Goal: Navigation & Orientation: Find specific page/section

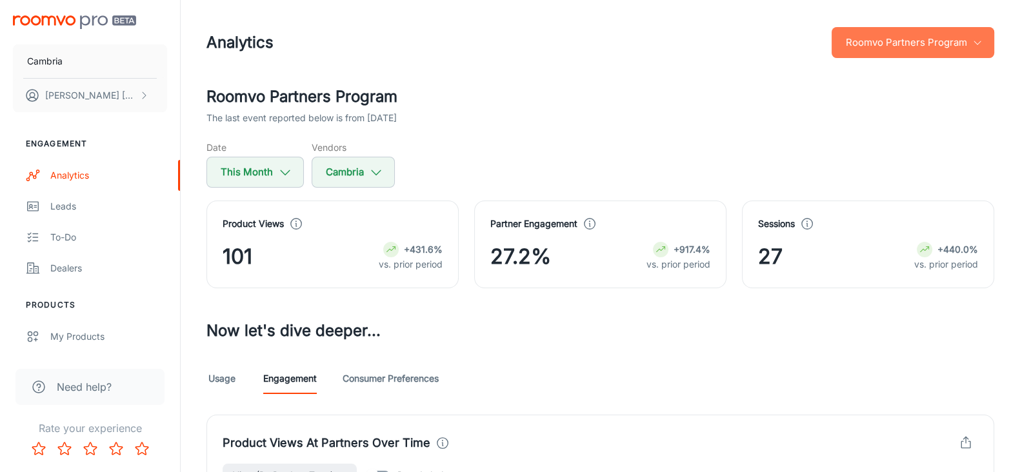
click at [867, 46] on button "Roomvo Partners Program" at bounding box center [912, 42] width 163 height 31
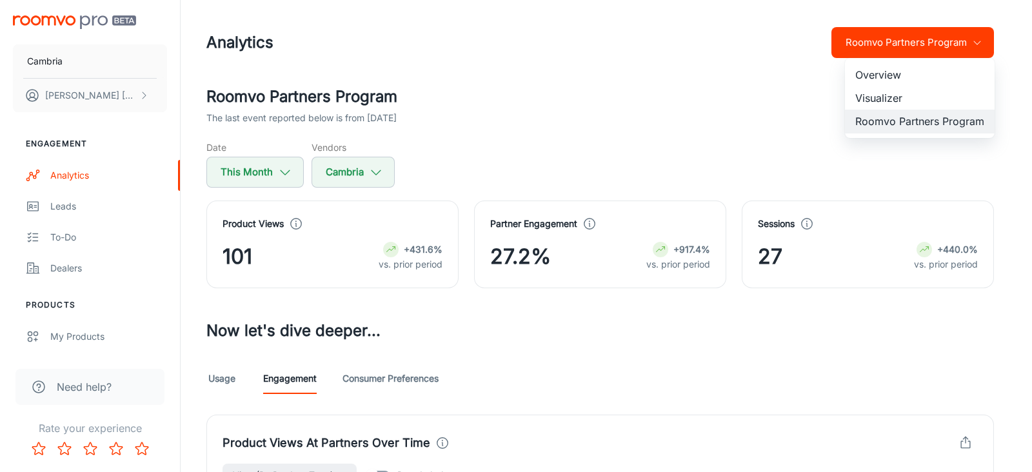
click at [869, 65] on li "Overview" at bounding box center [920, 74] width 150 height 23
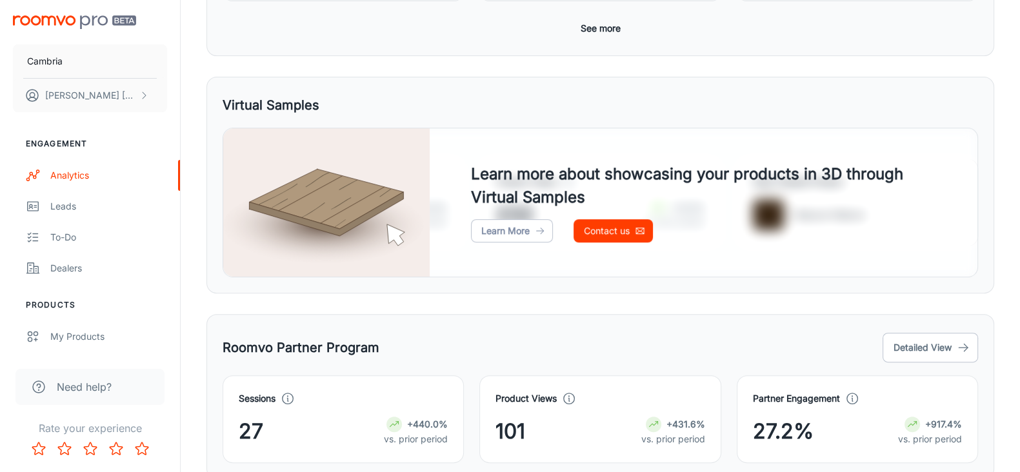
scroll to position [578, 0]
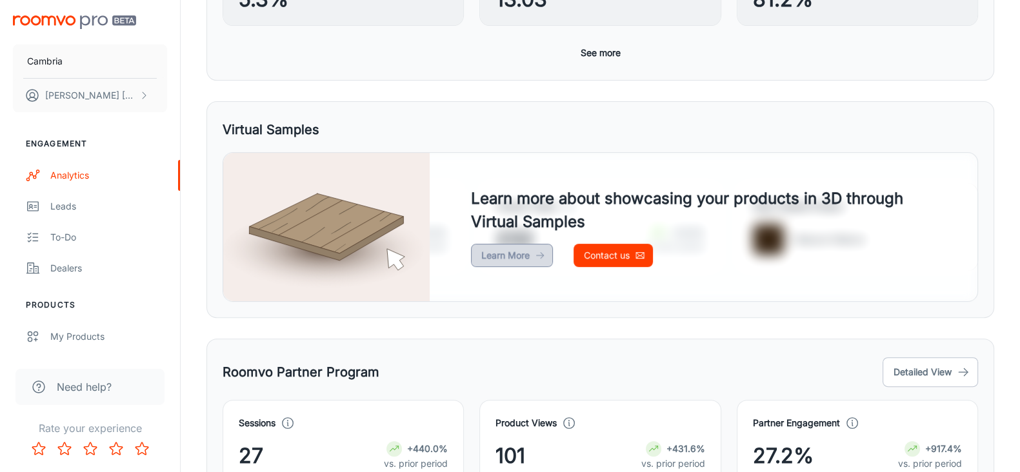
click at [495, 256] on link "Learn More" at bounding box center [512, 255] width 82 height 23
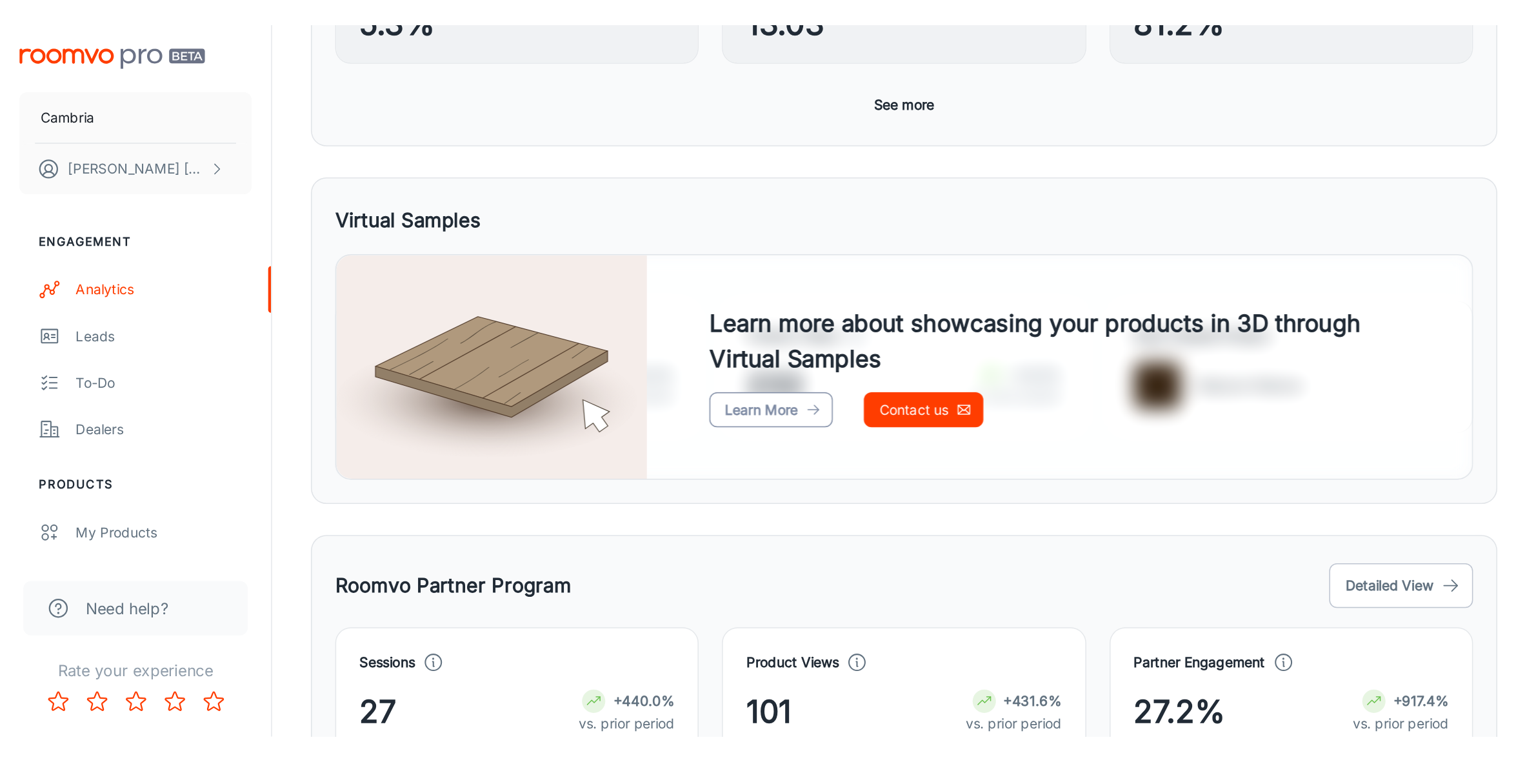
scroll to position [374, 0]
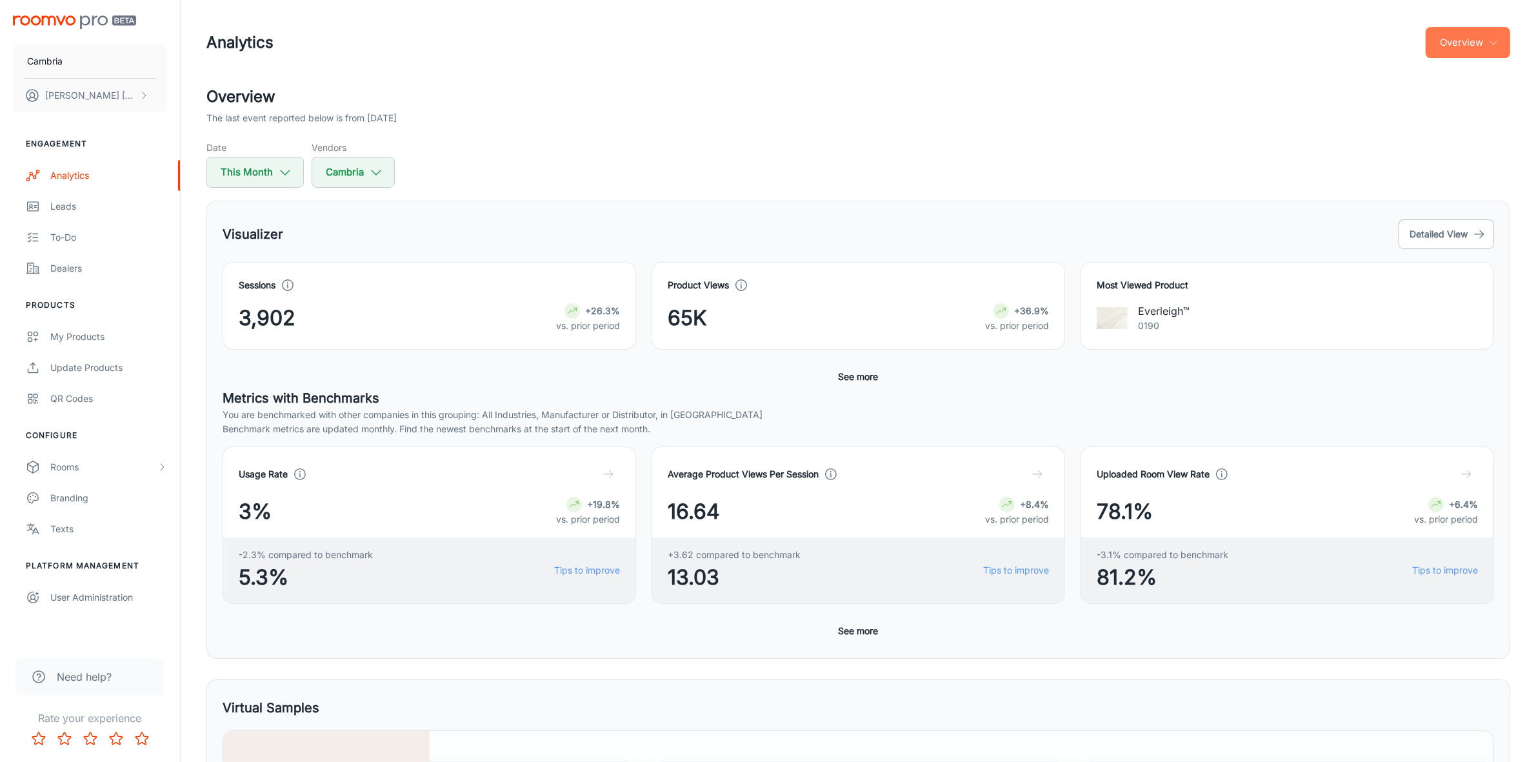
click at [1489, 46] on icon "button" at bounding box center [1493, 42] width 10 height 10
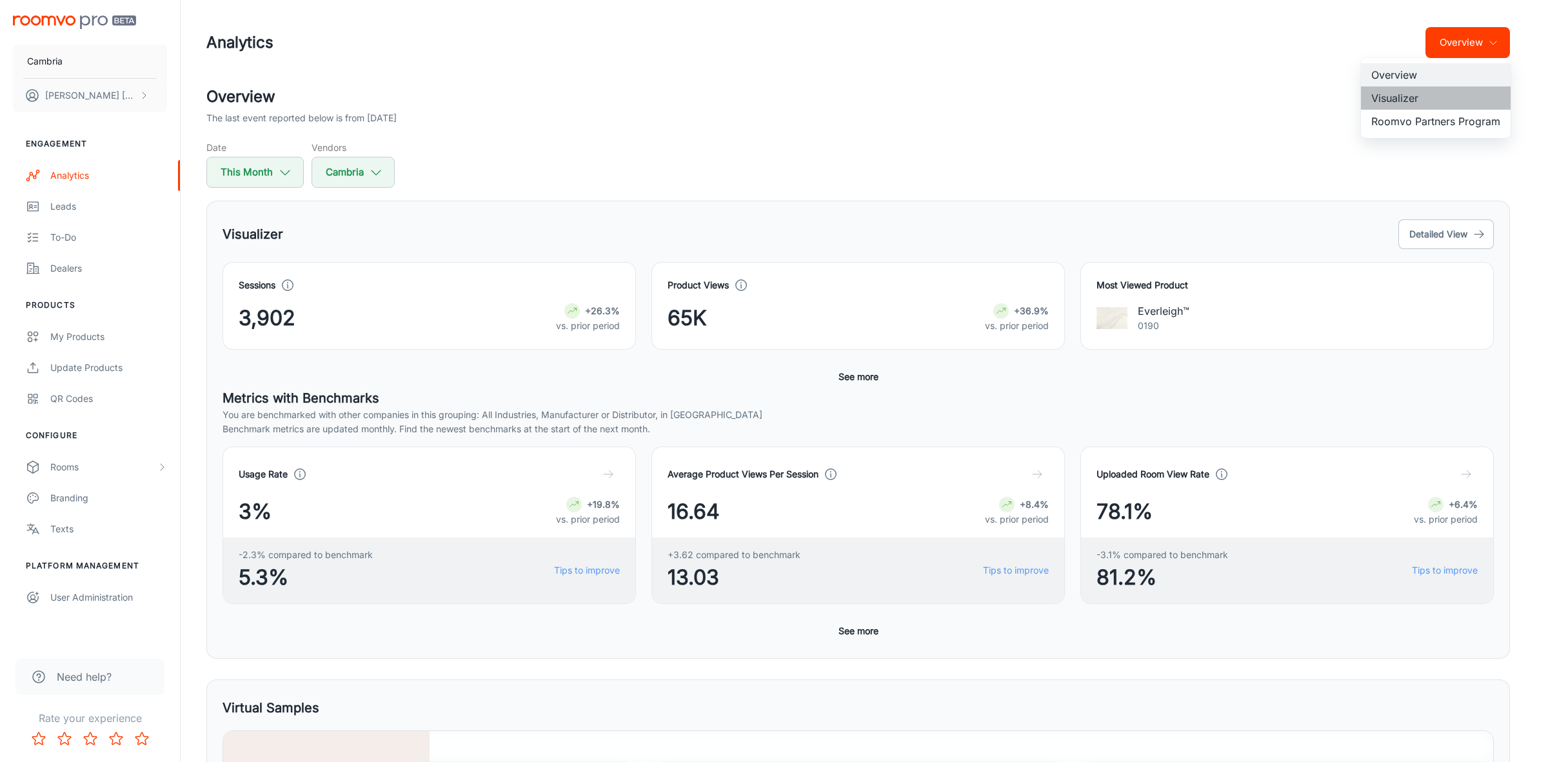
click at [1391, 97] on li "Visualizer" at bounding box center [1436, 97] width 150 height 23
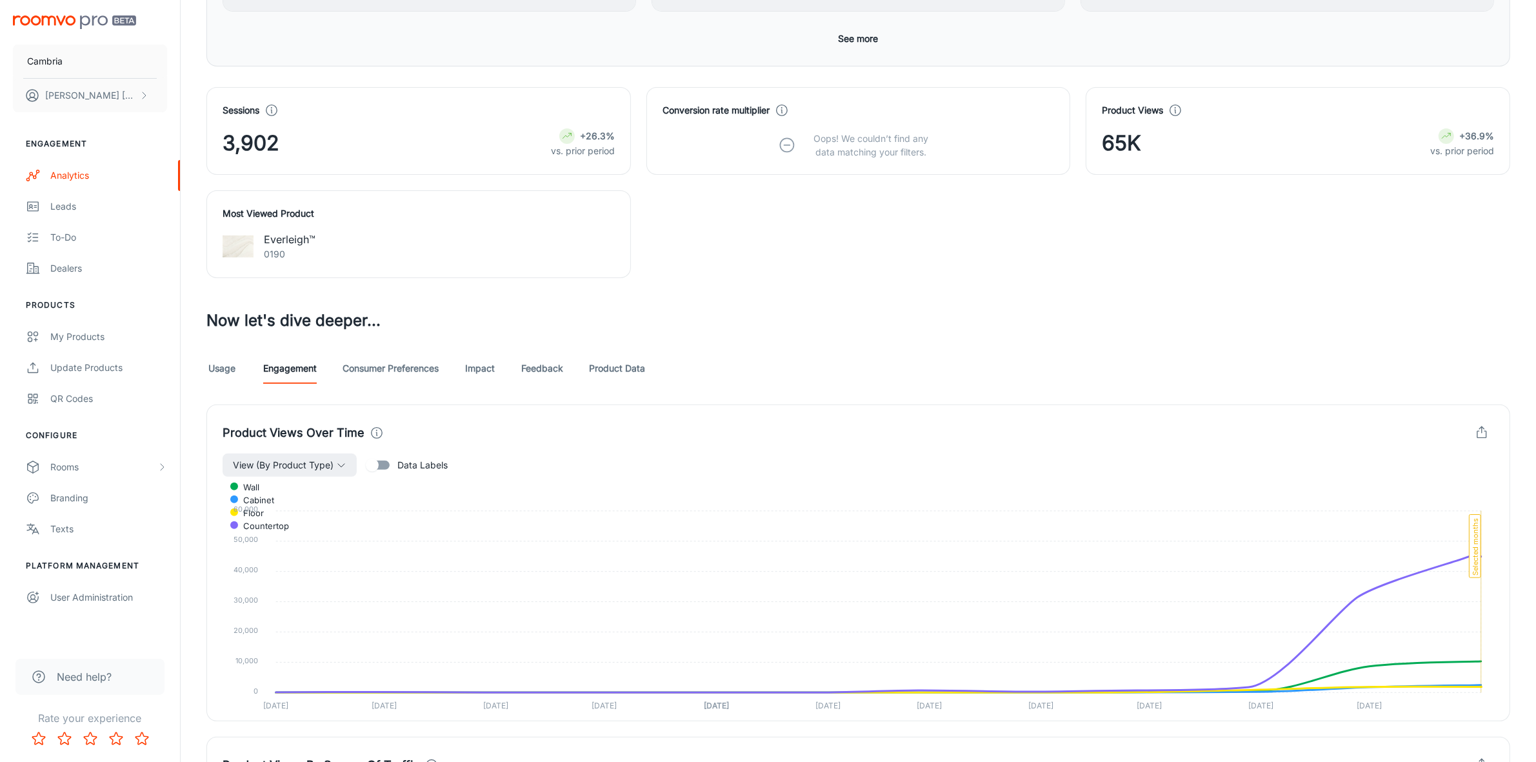
scroll to position [645, 0]
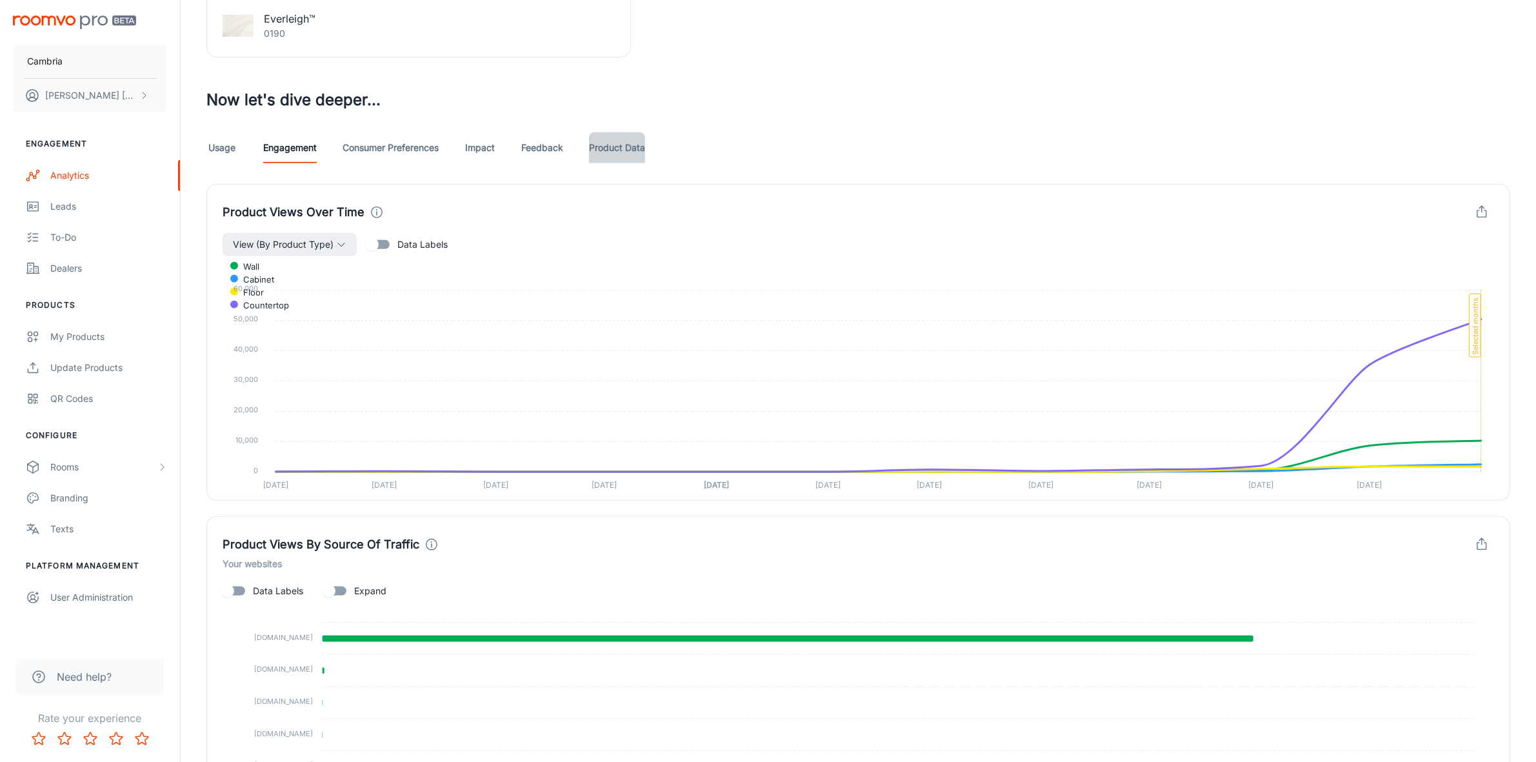
click at [619, 145] on link "Product Data" at bounding box center [617, 147] width 56 height 31
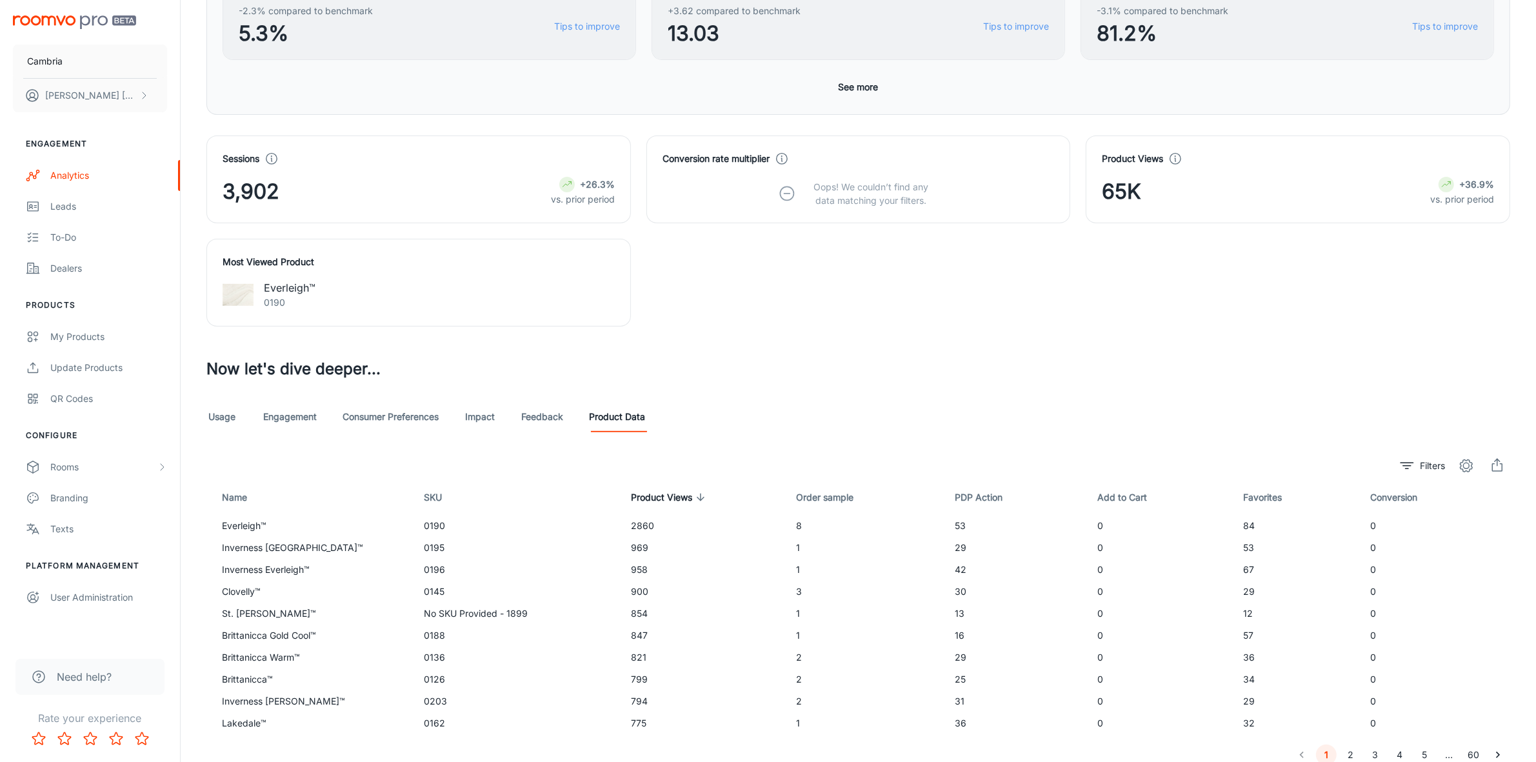
scroll to position [431, 0]
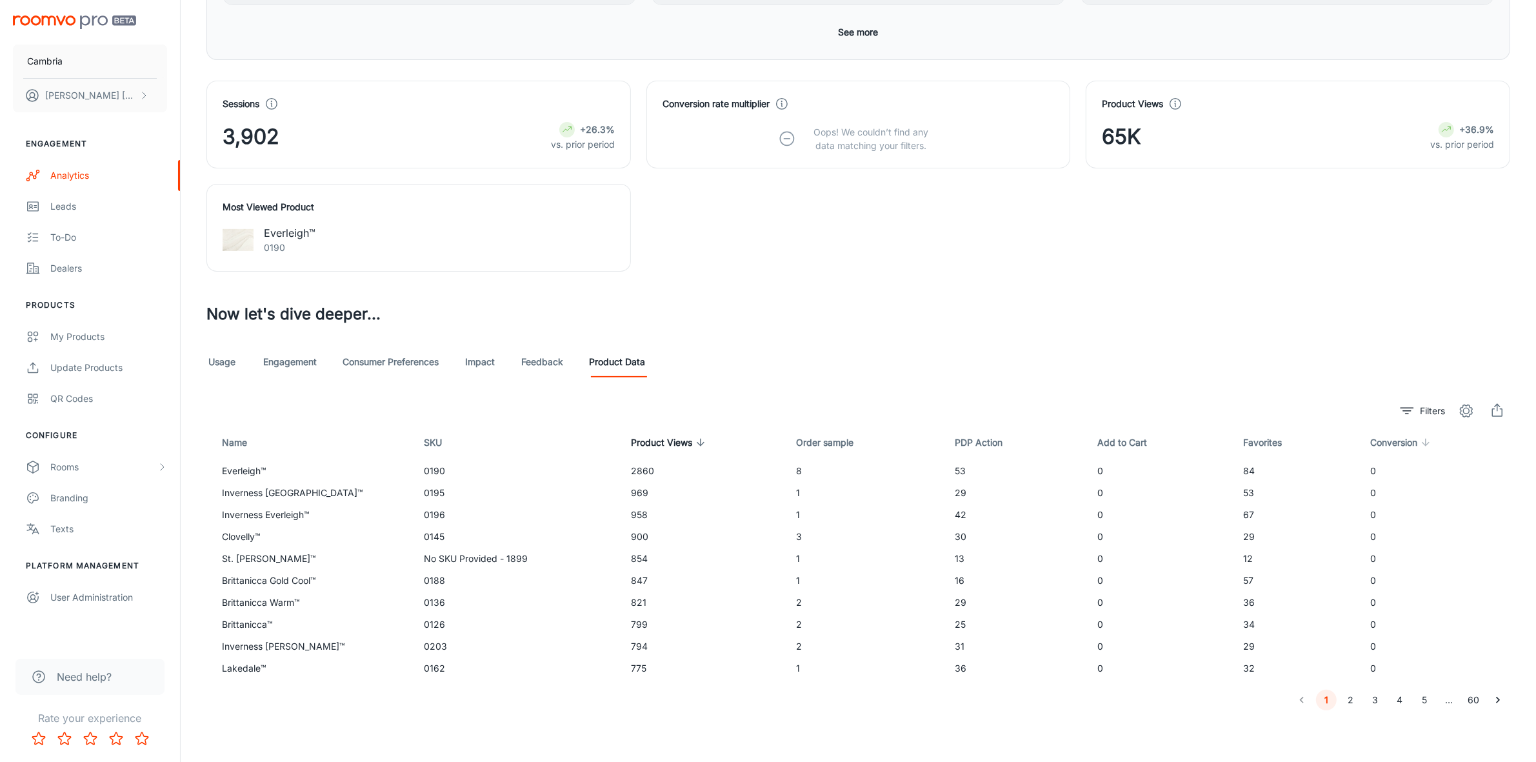
click at [1398, 440] on span "Conversion" at bounding box center [1402, 442] width 64 height 15
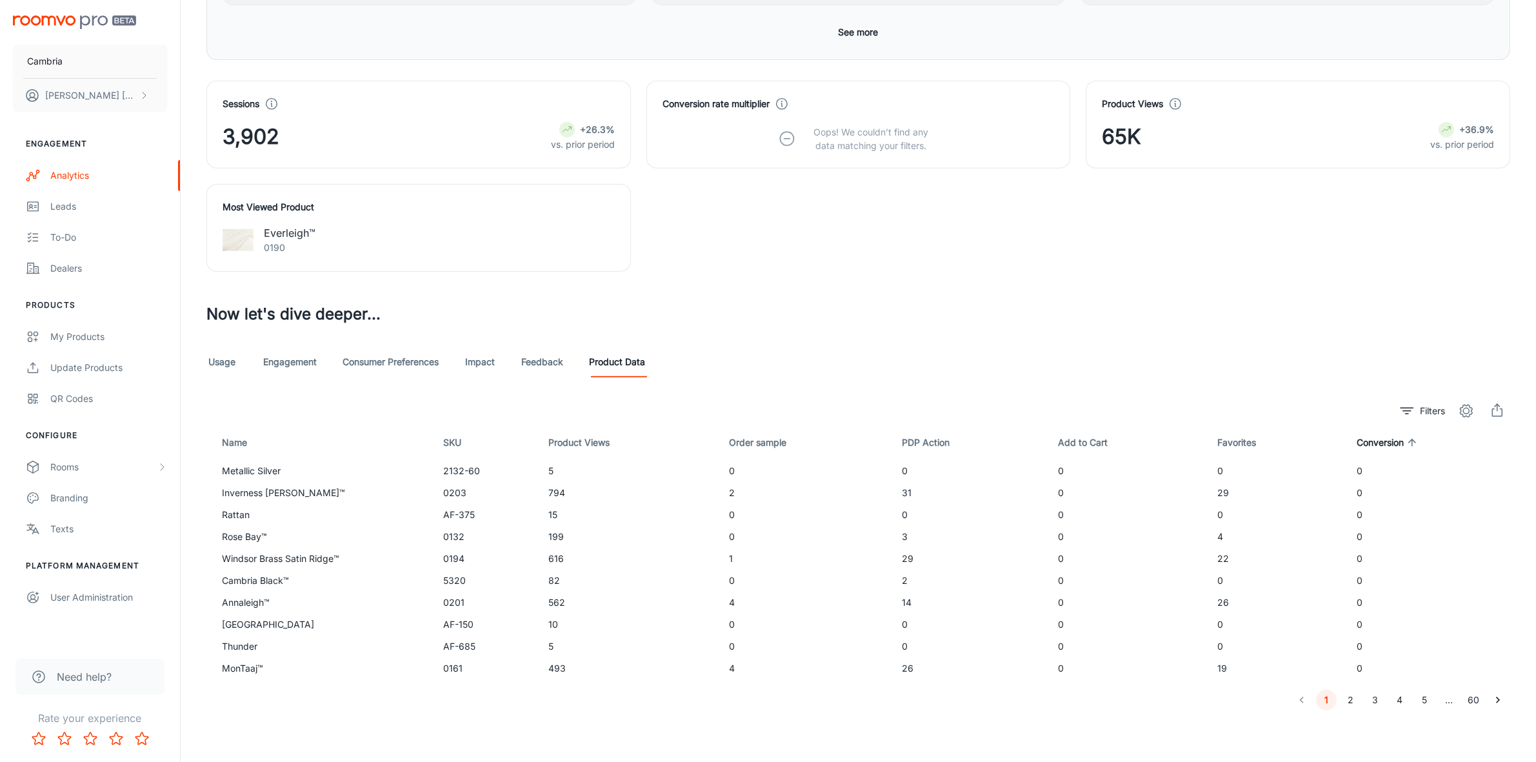
click at [1400, 439] on span "Conversion" at bounding box center [1388, 442] width 64 height 15
click at [772, 437] on span "Order sample" at bounding box center [766, 442] width 74 height 15
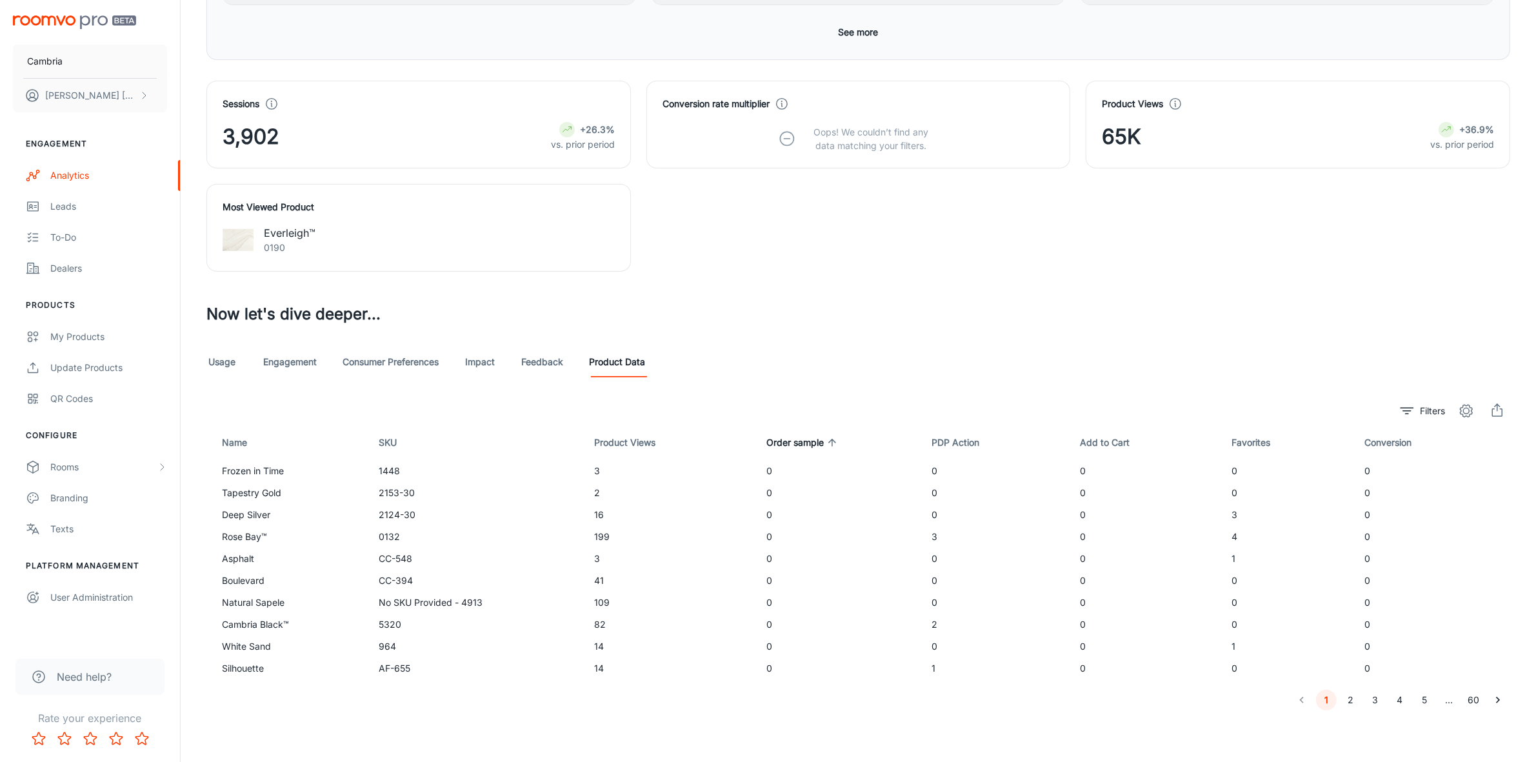
click at [769, 435] on span "Order sample" at bounding box center [803, 442] width 74 height 15
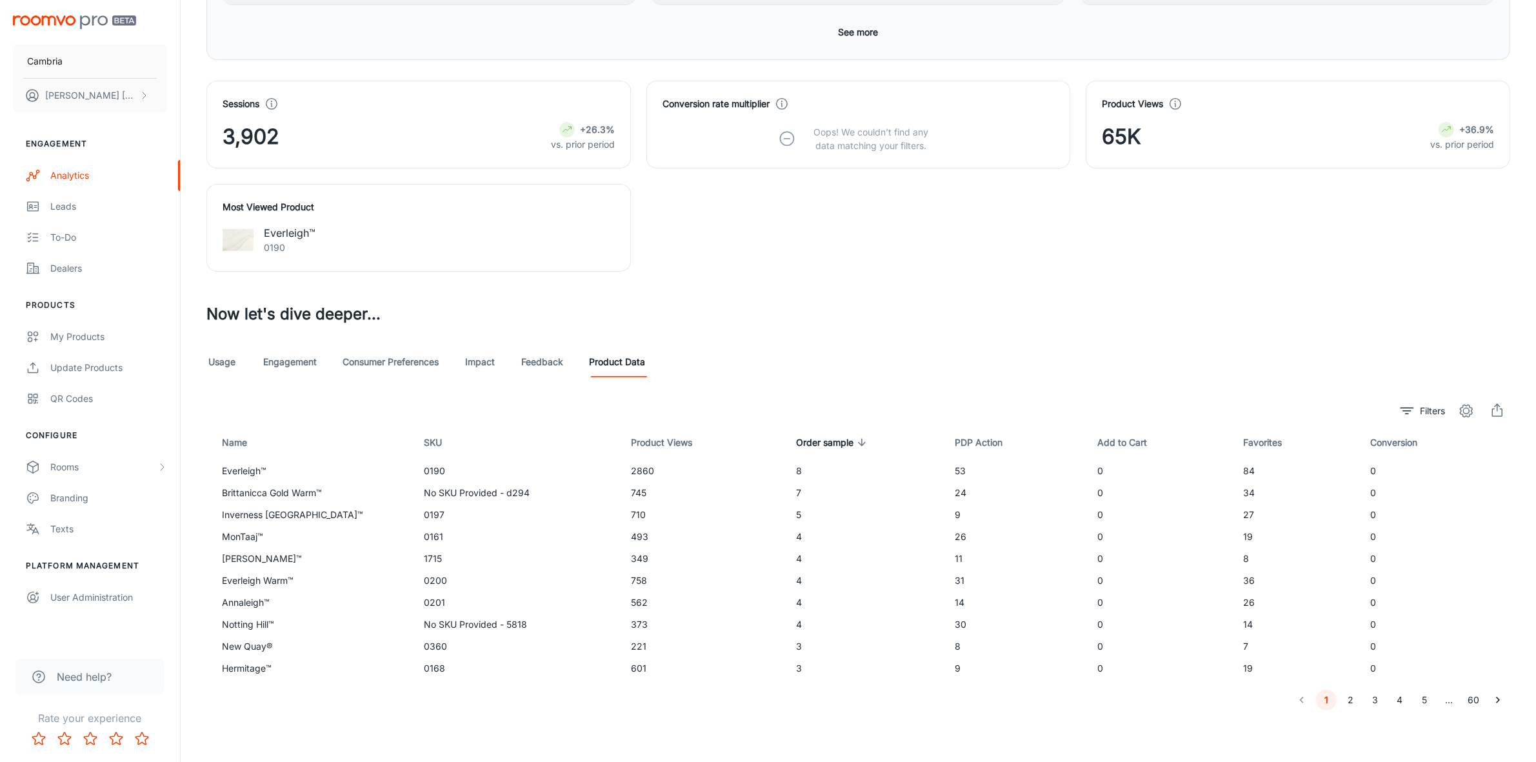
click at [1348, 697] on button "2" at bounding box center [1350, 699] width 21 height 21
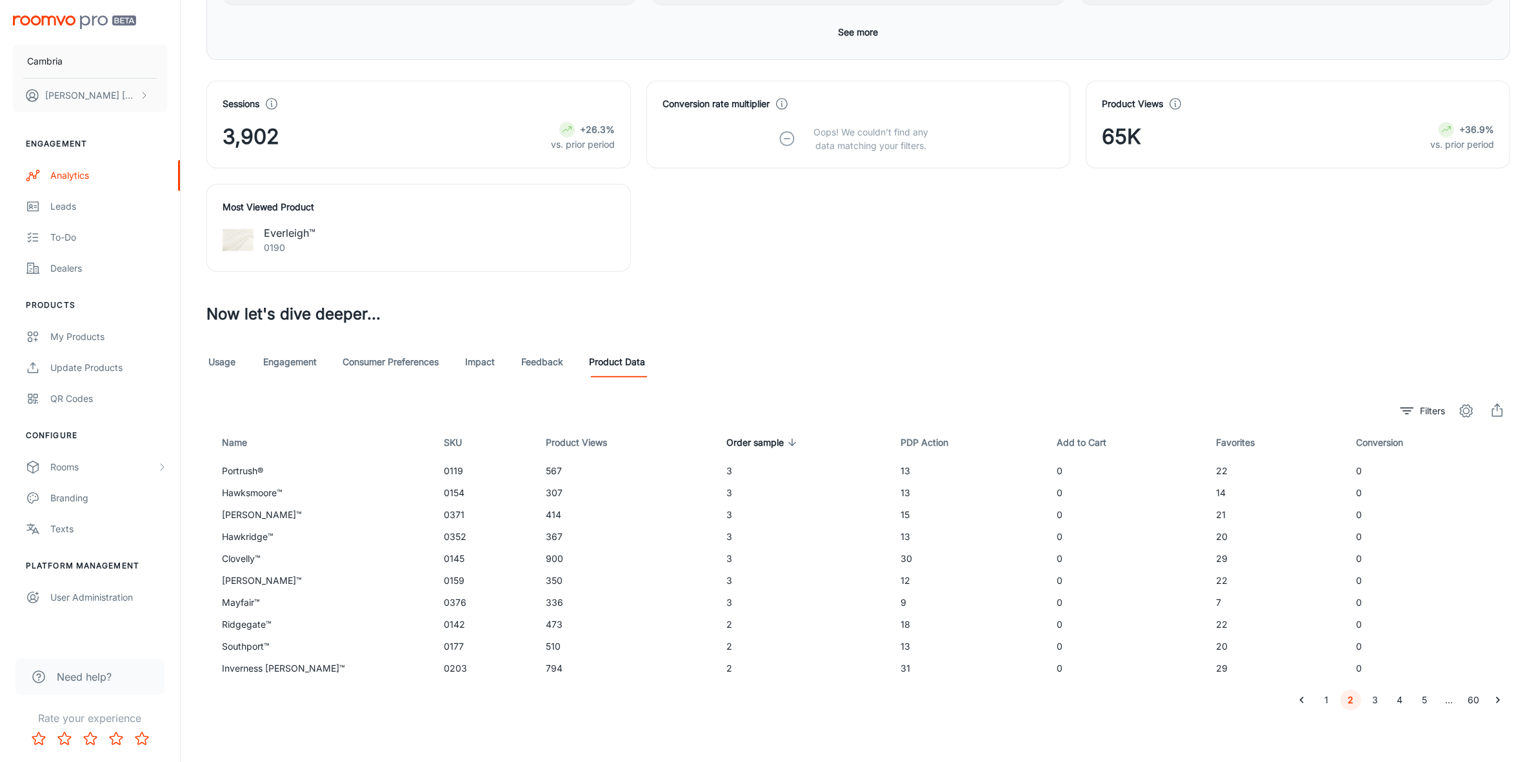
click at [1372, 697] on button "3" at bounding box center [1375, 699] width 21 height 21
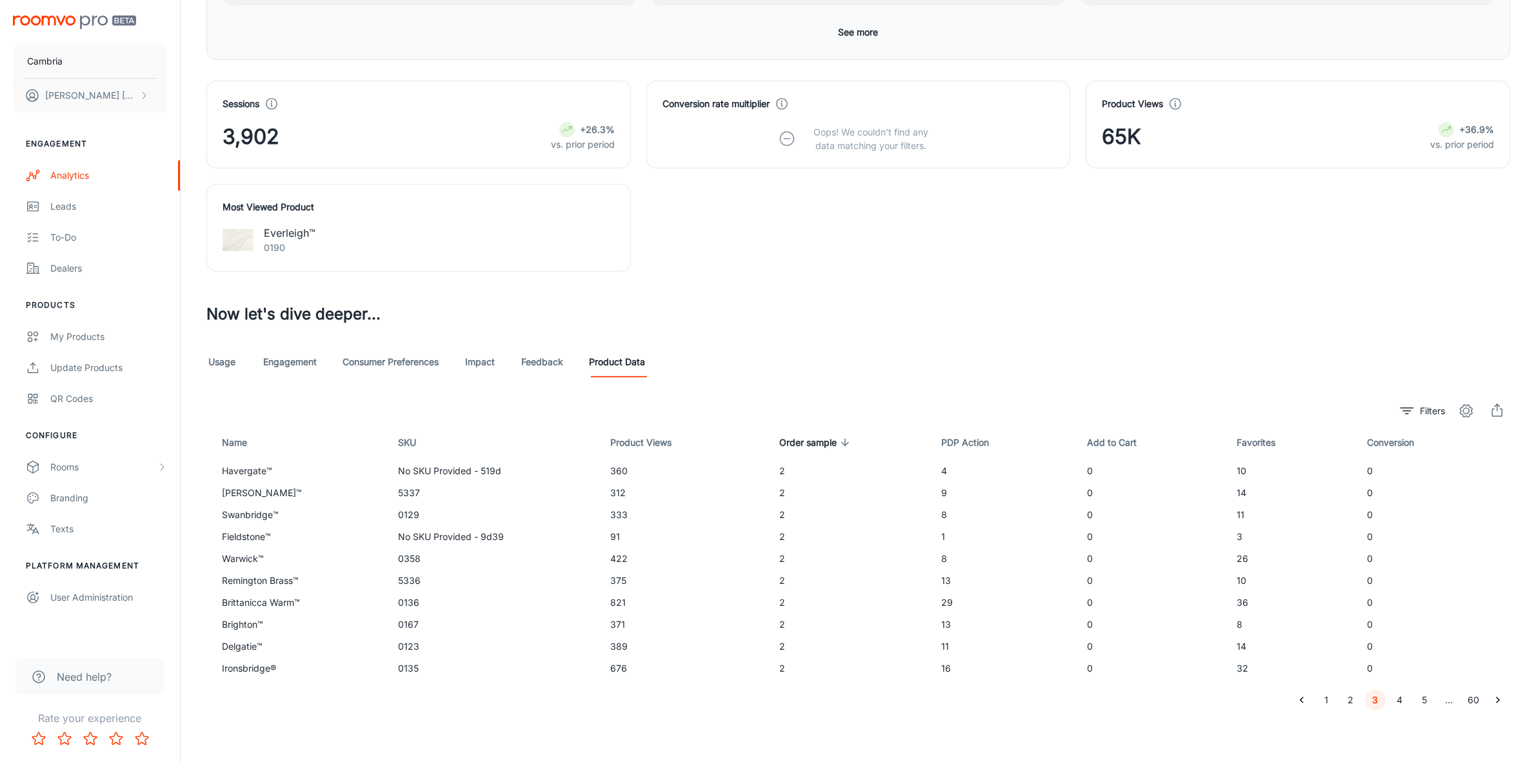
click at [1408, 697] on button "4" at bounding box center [1399, 699] width 21 height 21
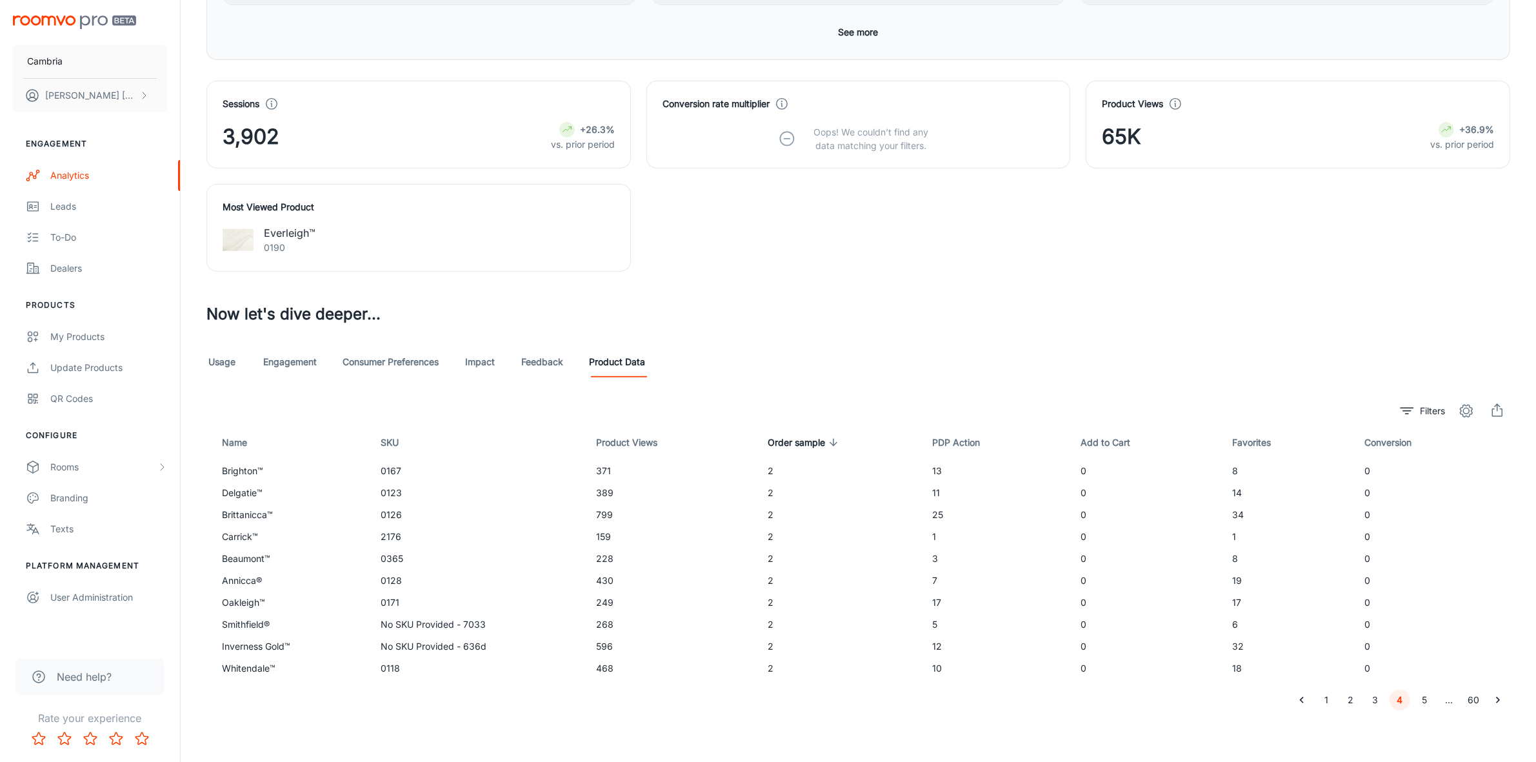
click at [1417, 697] on button "5" at bounding box center [1424, 699] width 21 height 21
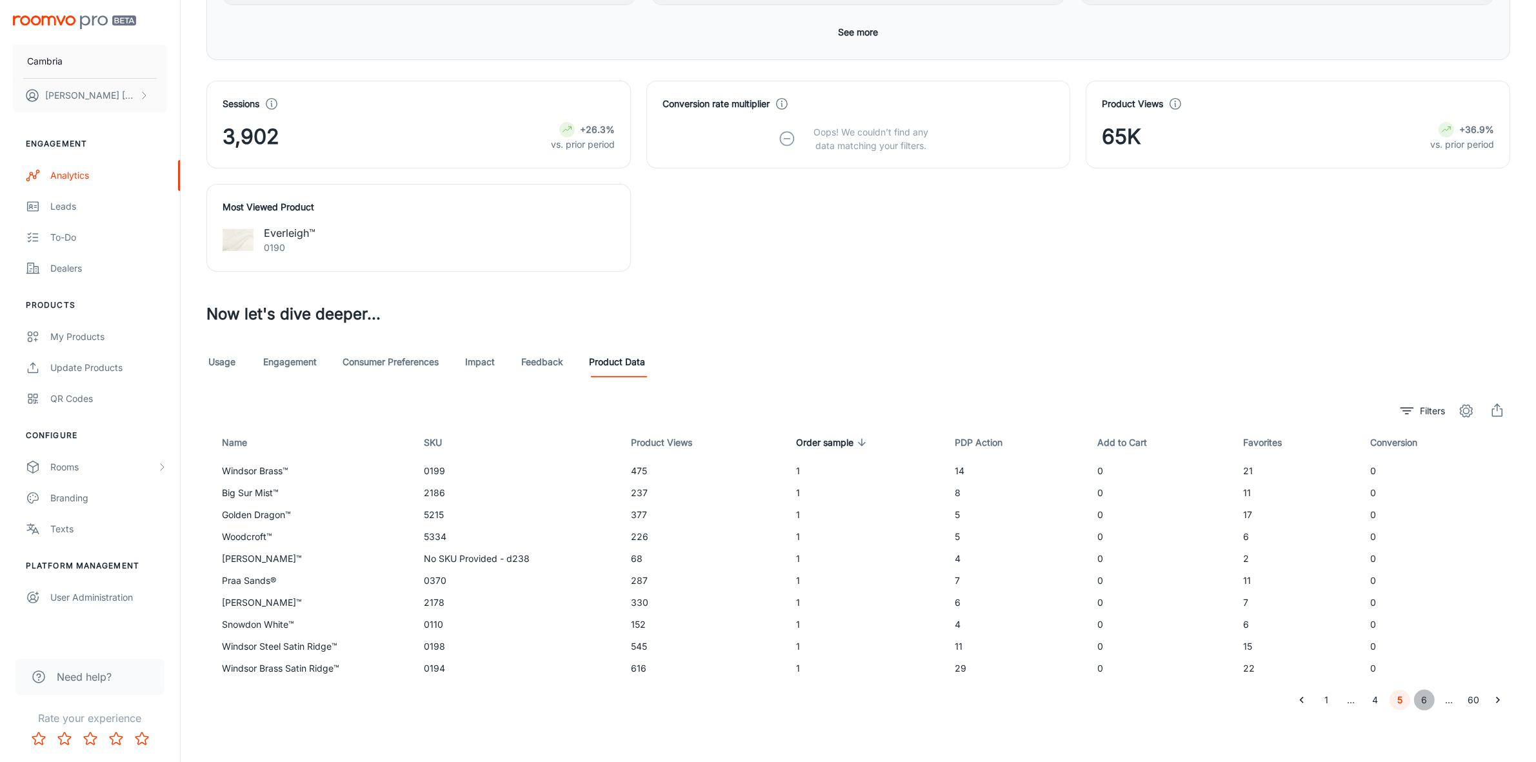
click at [1424, 698] on button "6" at bounding box center [1424, 699] width 21 height 21
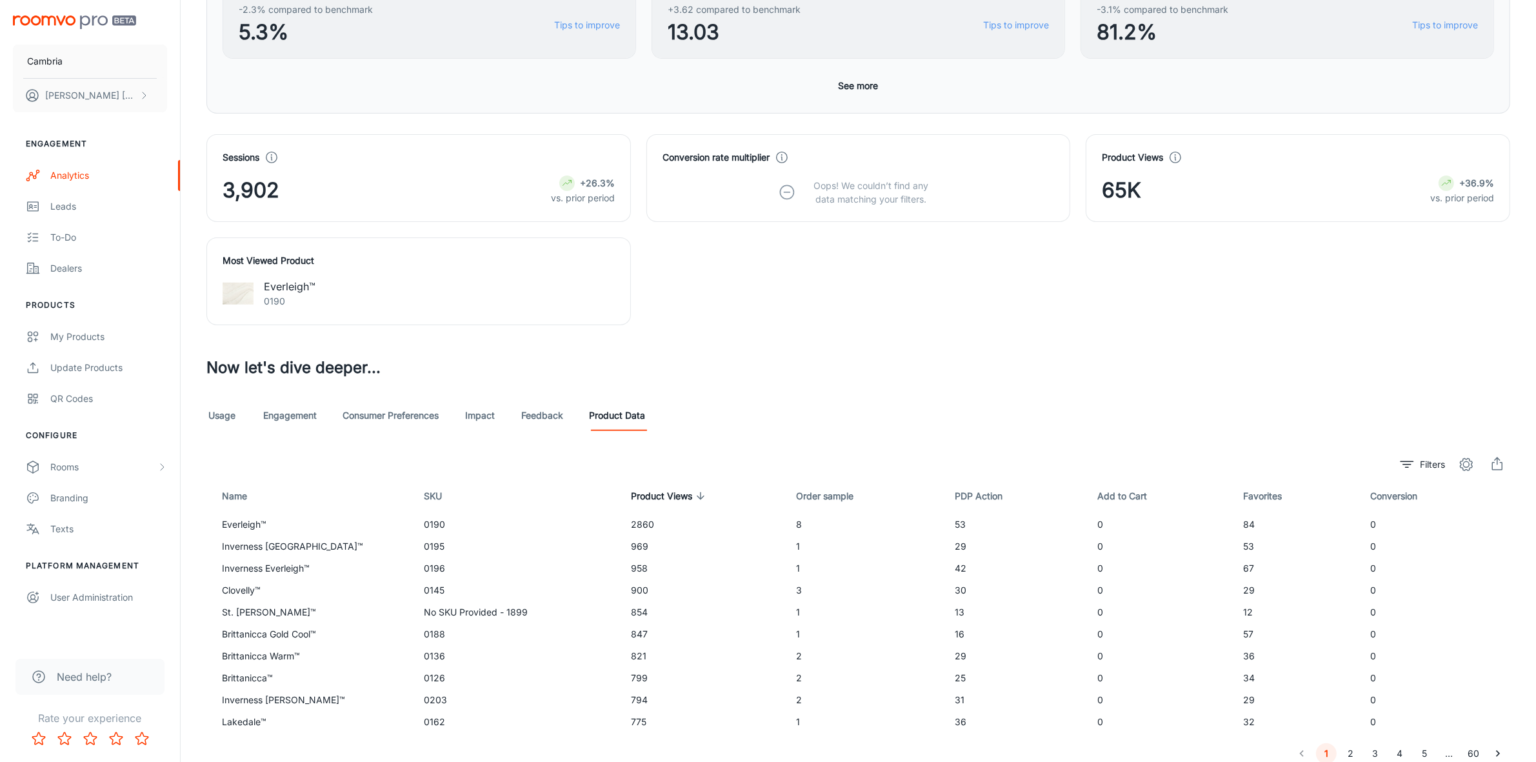
scroll to position [431, 0]
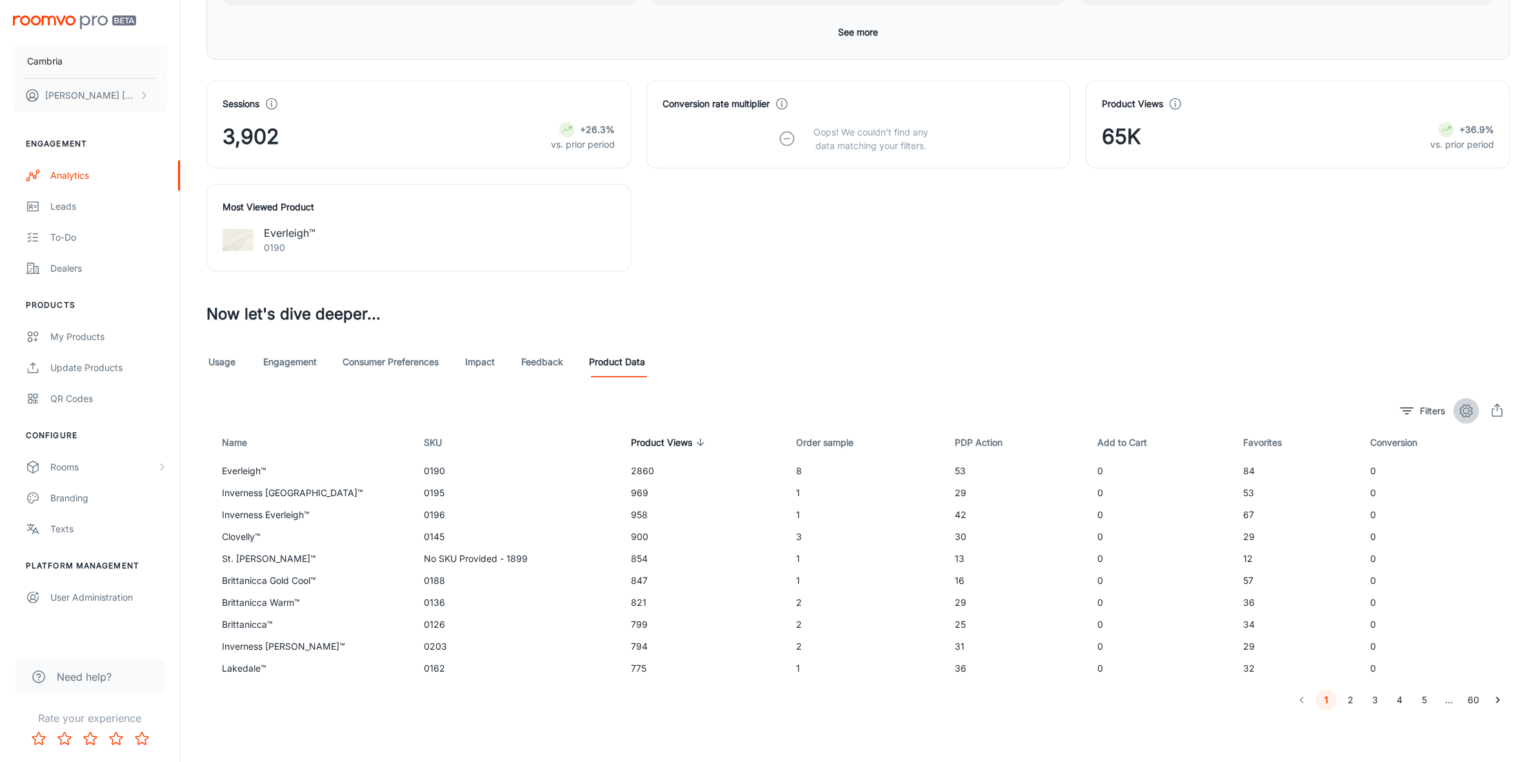
click at [1466, 413] on icon "settings" at bounding box center [1465, 410] width 15 height 15
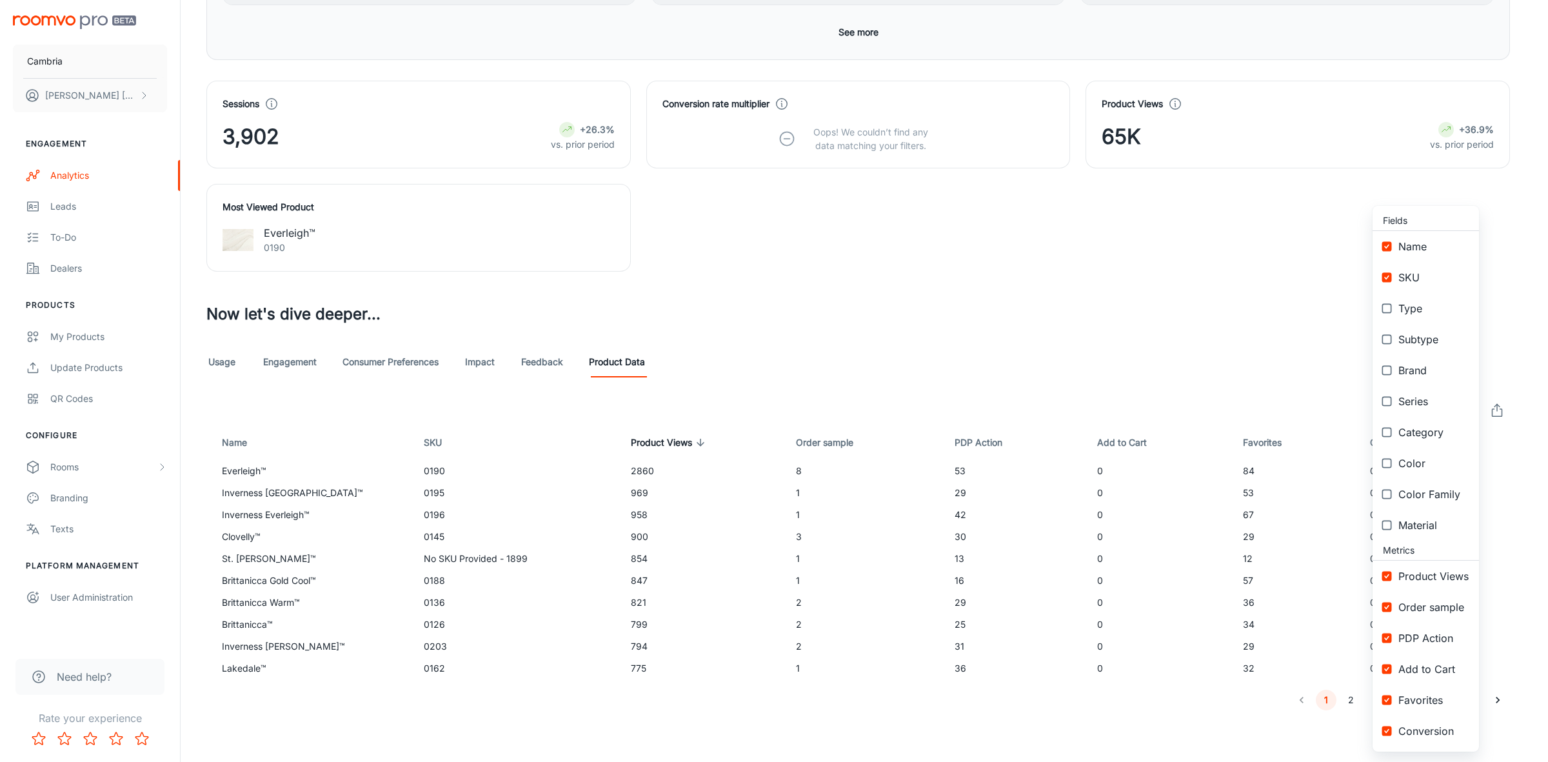
click at [1161, 315] on div at bounding box center [774, 381] width 1548 height 762
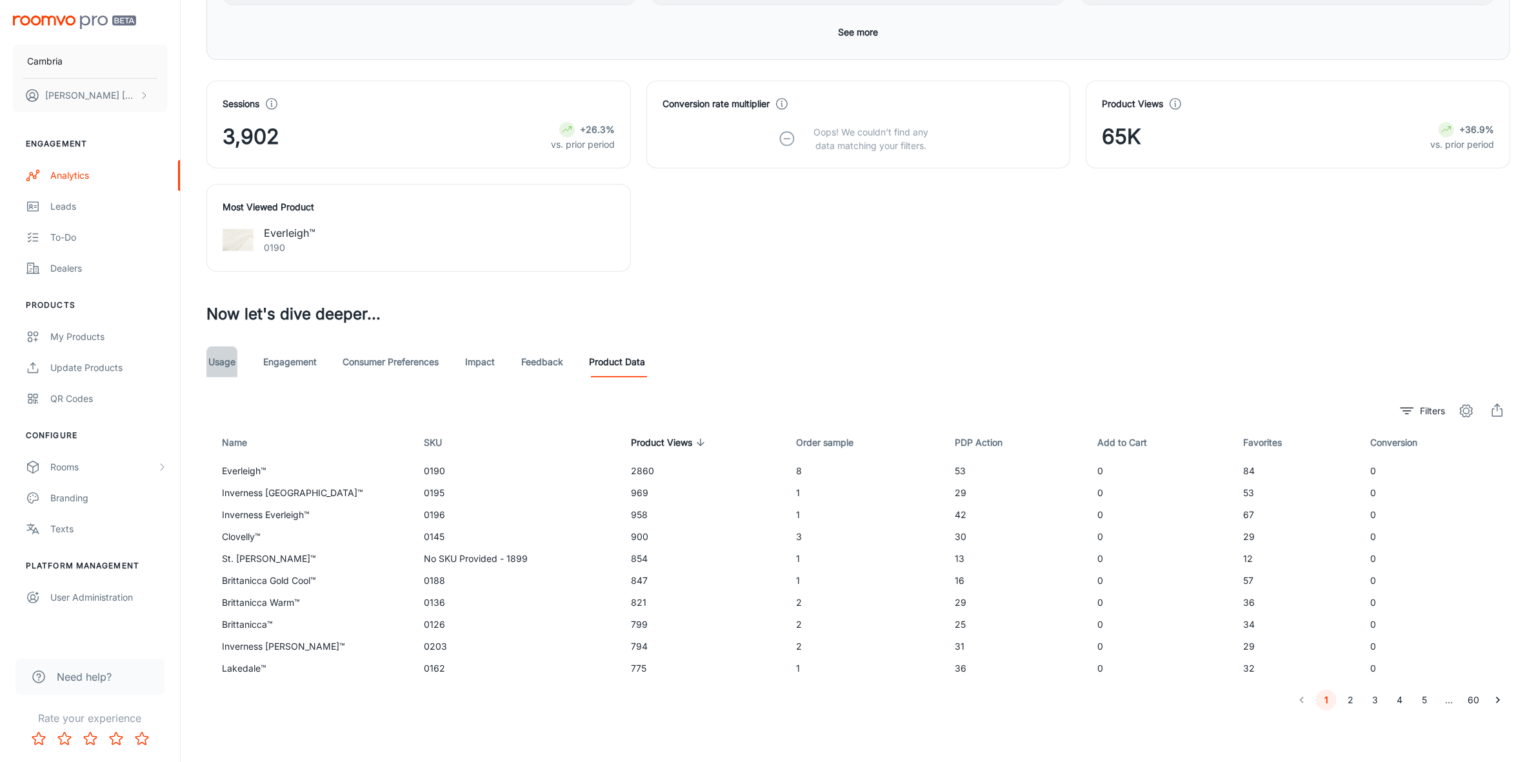
click at [224, 360] on link "Usage" at bounding box center [221, 361] width 31 height 31
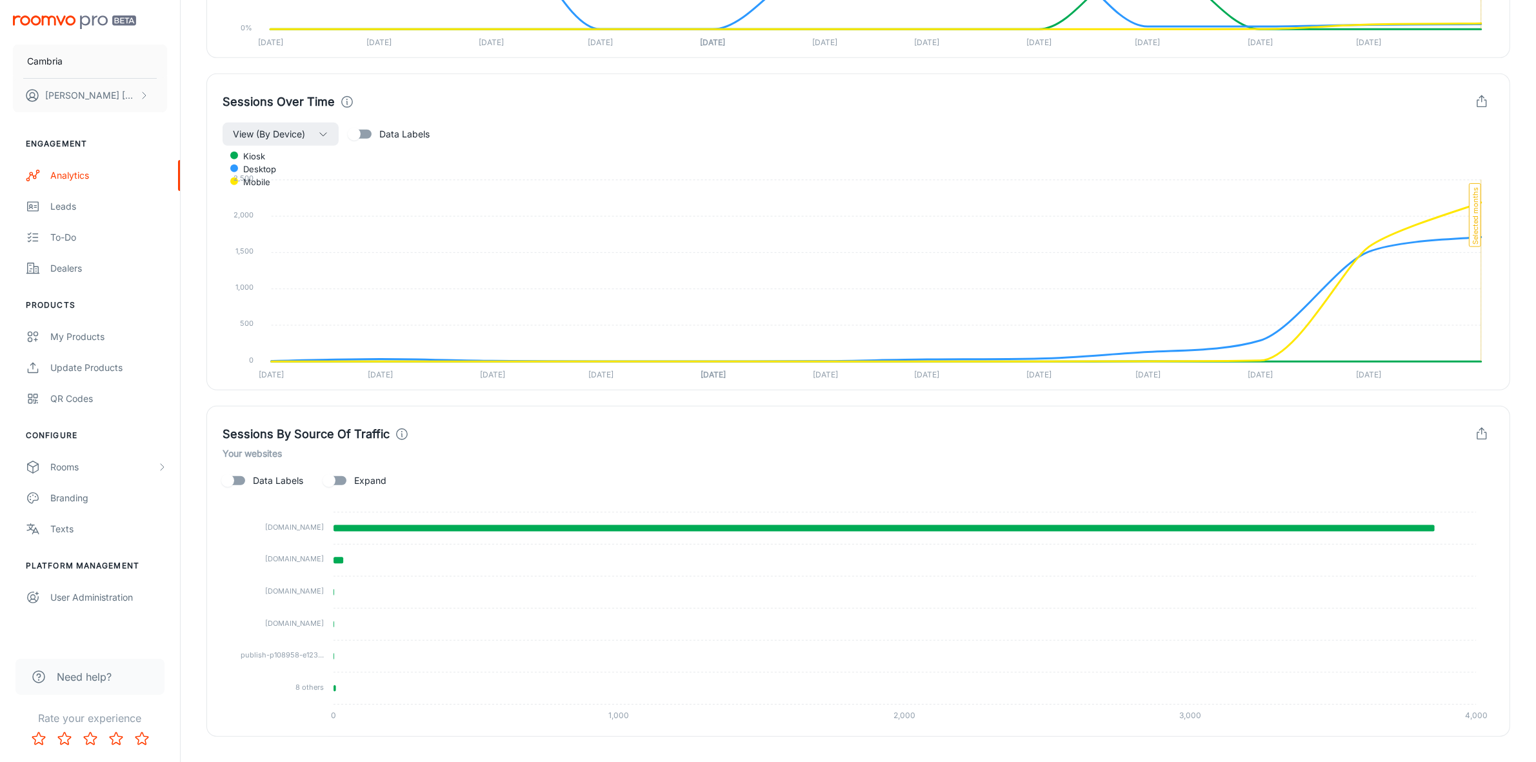
scroll to position [1116, 0]
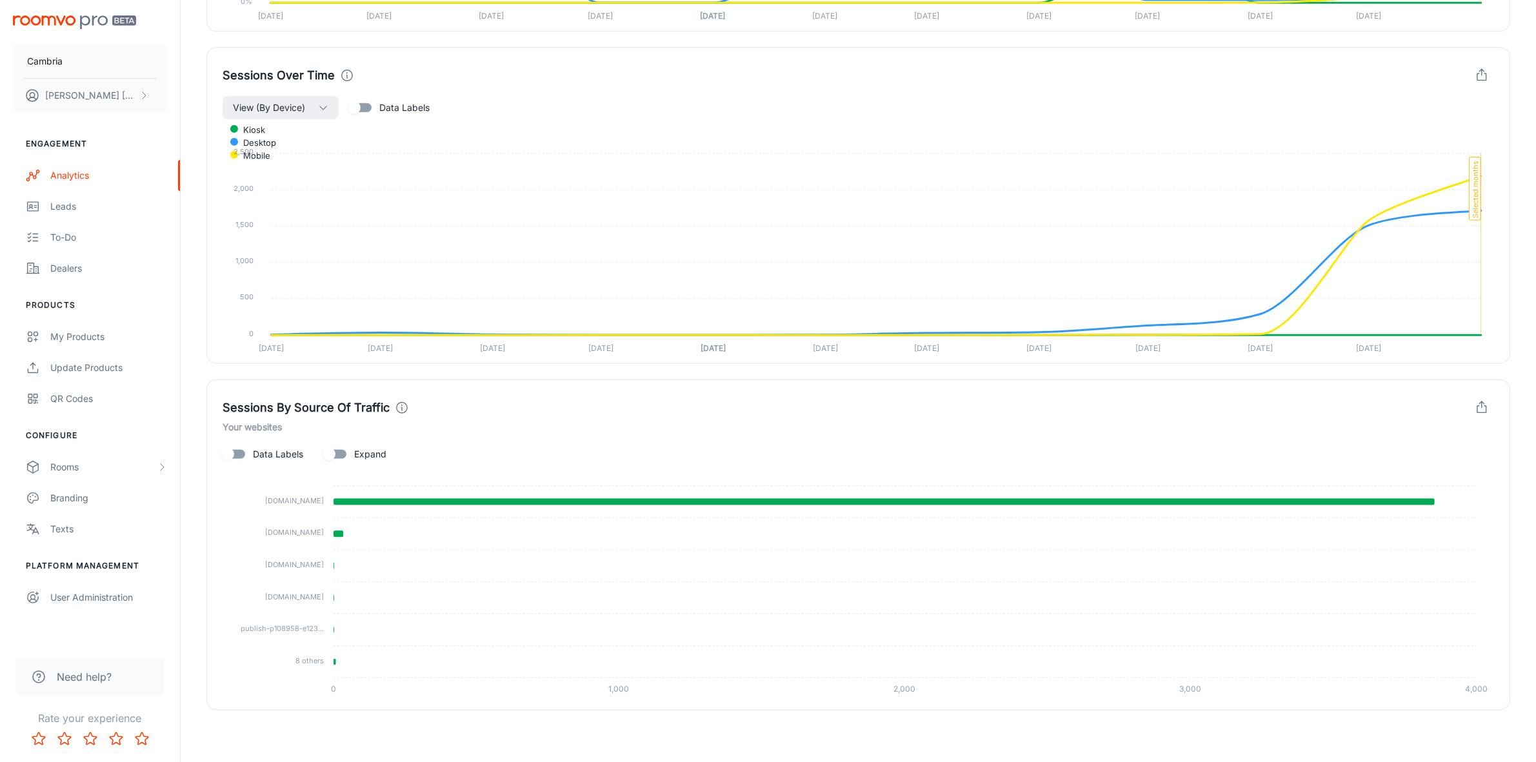
click at [361, 449] on span "Expand" at bounding box center [370, 454] width 32 height 14
click at [361, 449] on input "Expand" at bounding box center [329, 454] width 74 height 25
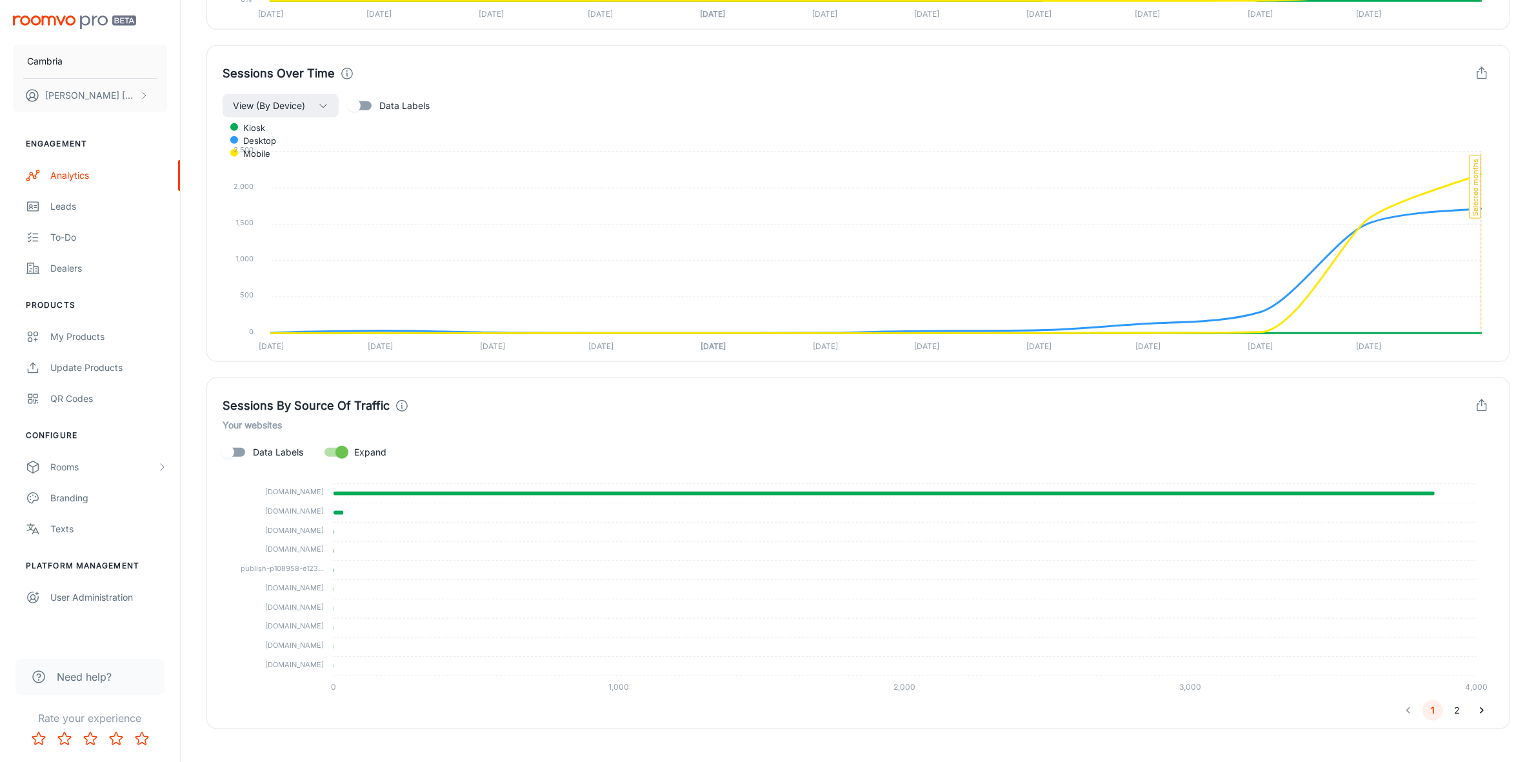
click at [359, 450] on span "Expand" at bounding box center [370, 452] width 32 height 14
click at [359, 450] on input "Expand" at bounding box center [342, 452] width 74 height 25
checkbox input "false"
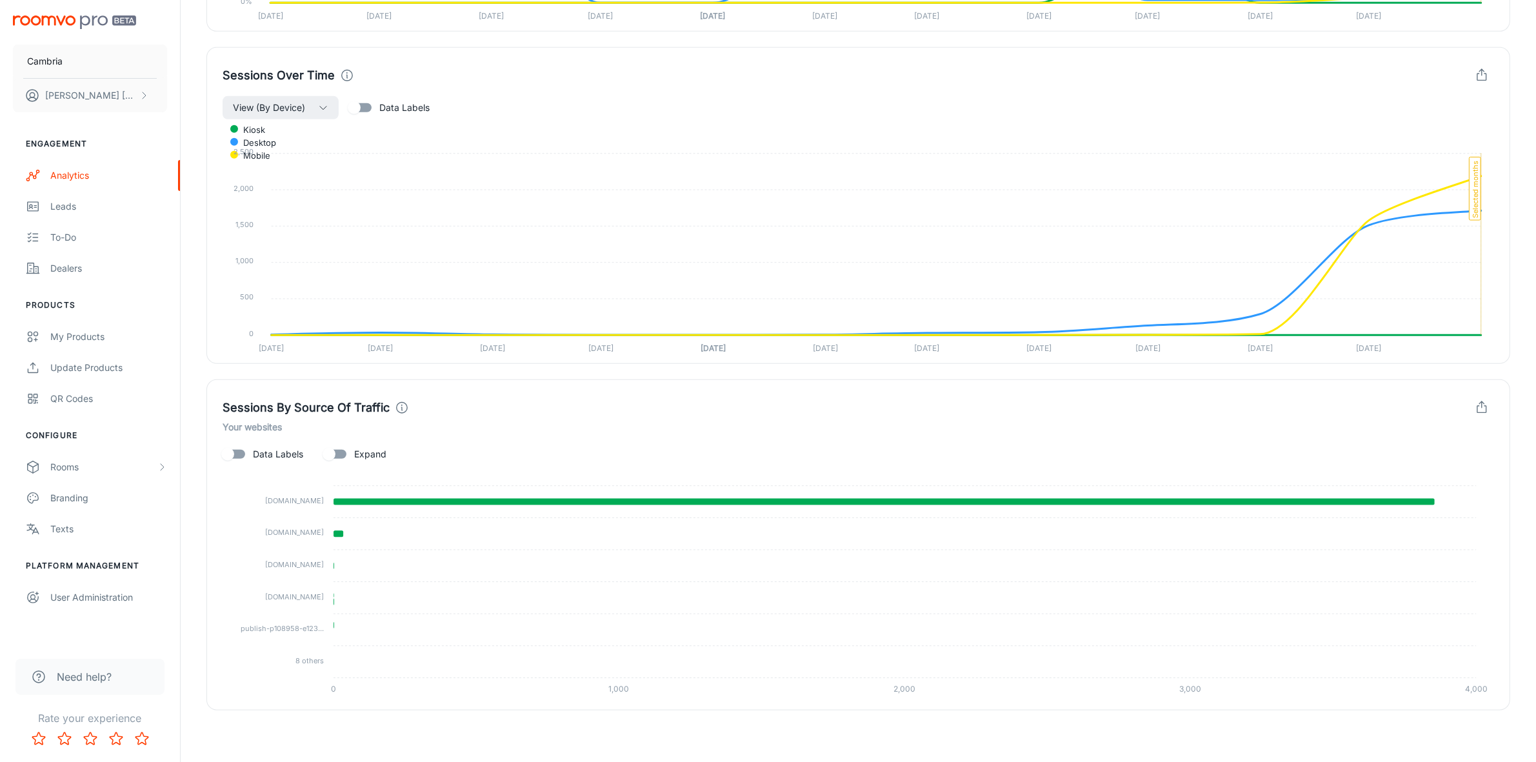
click at [268, 445] on label "Data Labels" at bounding box center [259, 454] width 88 height 25
click at [264, 445] on input "Data Labels" at bounding box center [228, 454] width 74 height 25
click at [268, 445] on label "Data Labels" at bounding box center [259, 454] width 88 height 25
click at [268, 445] on input "Data Labels" at bounding box center [241, 454] width 74 height 25
checkbox input "false"
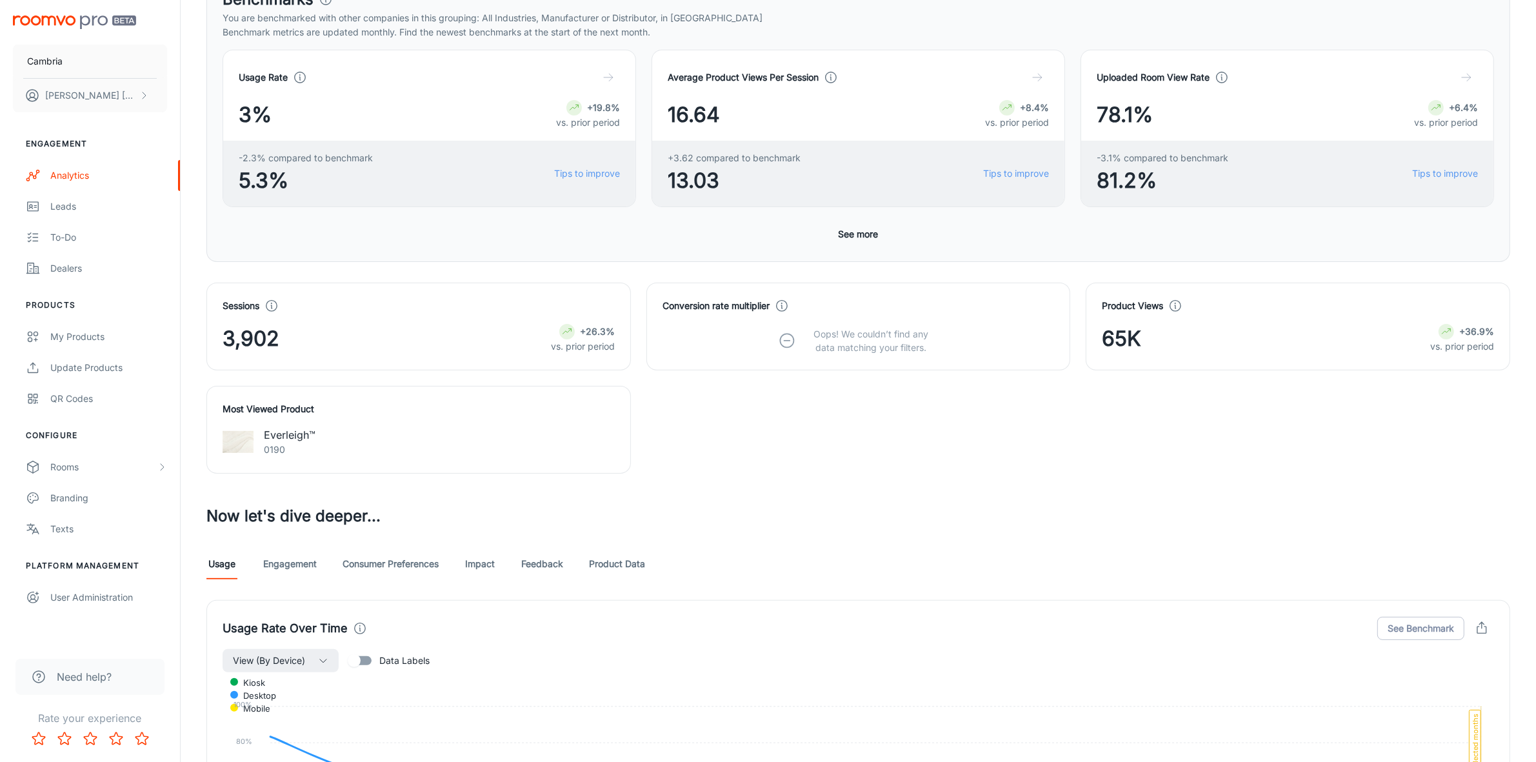
scroll to position [0, 0]
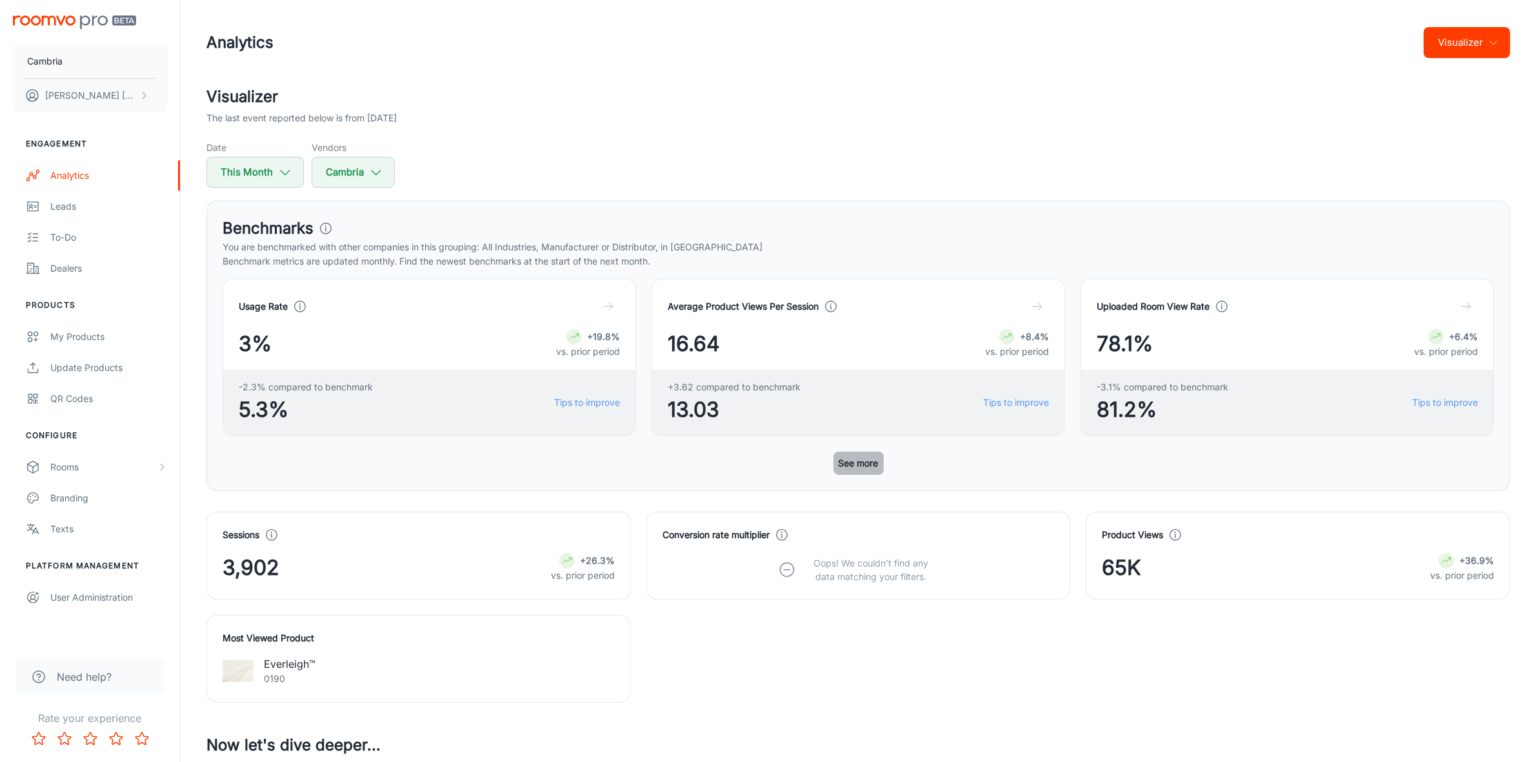
click at [847, 468] on button "See more" at bounding box center [858, 462] width 50 height 23
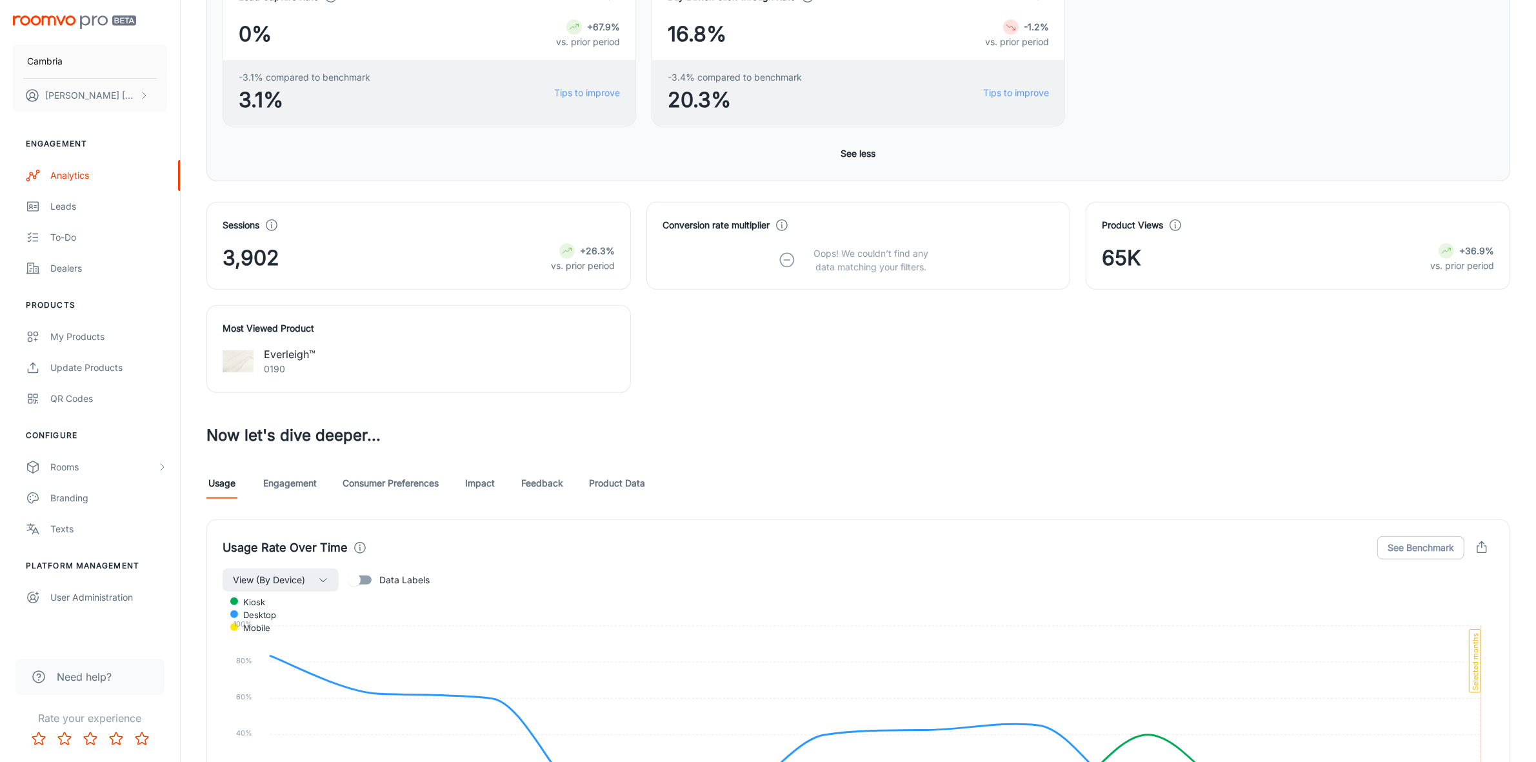
scroll to position [575, 0]
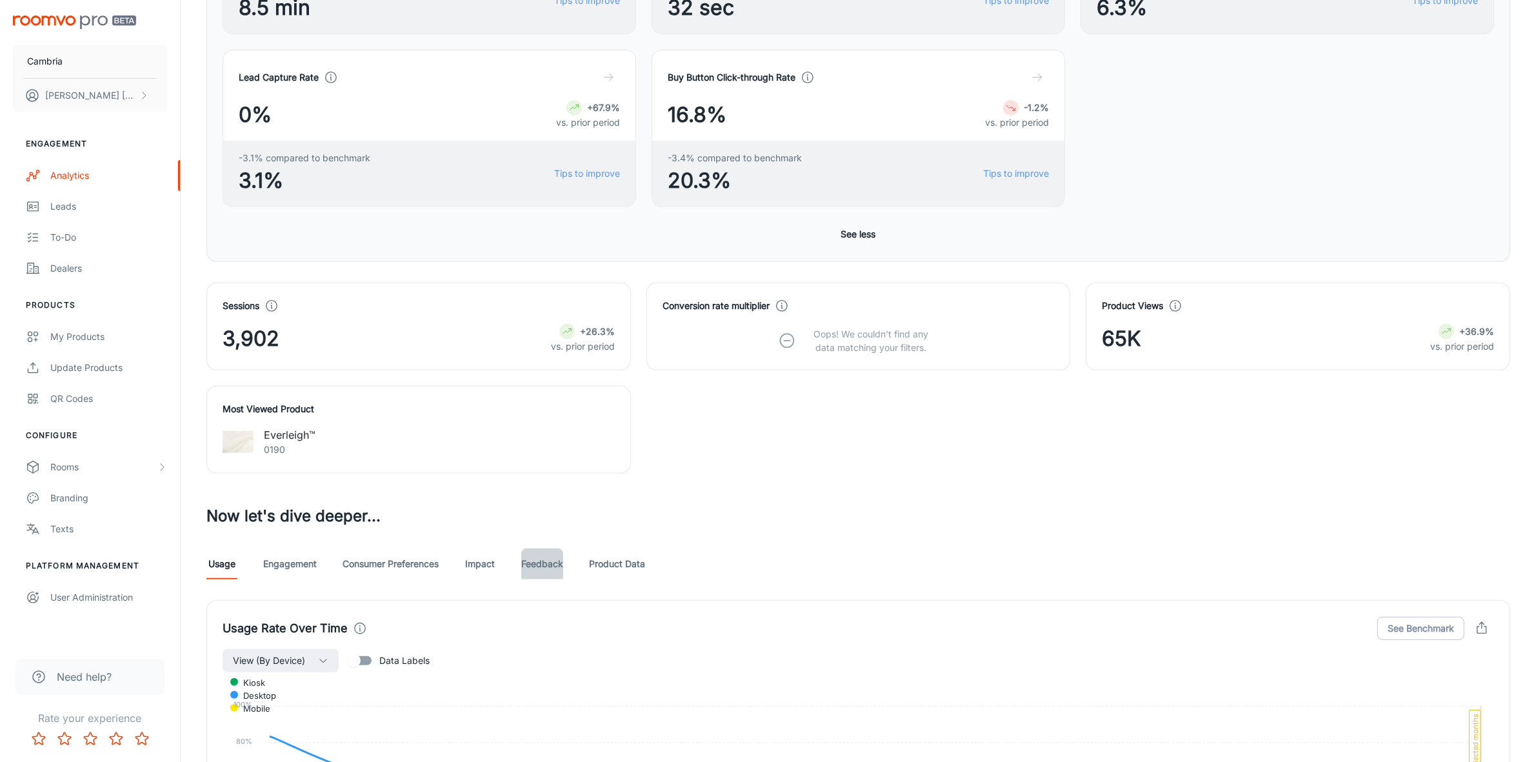
click at [546, 561] on link "Feedback" at bounding box center [542, 563] width 42 height 31
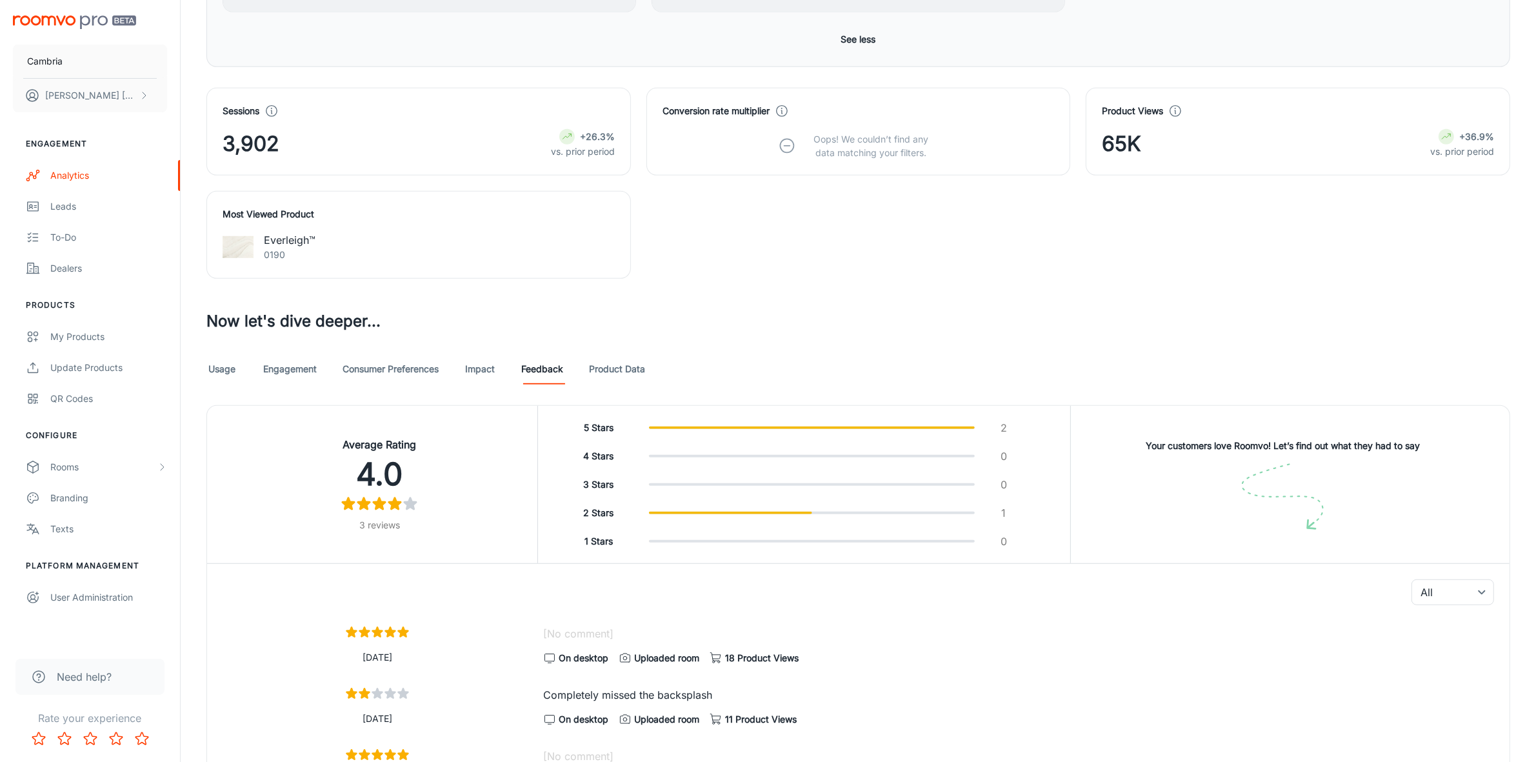
scroll to position [908, 0]
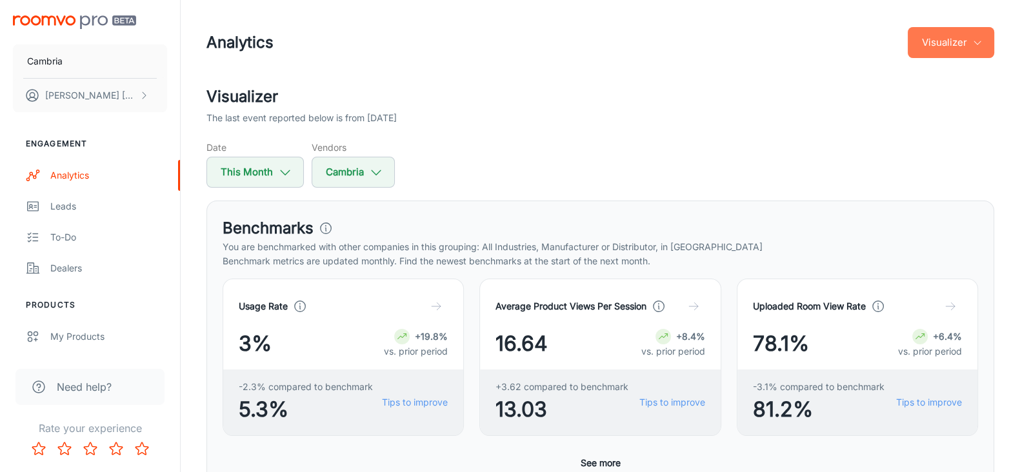
click at [927, 41] on button "Visualizer" at bounding box center [950, 42] width 86 height 31
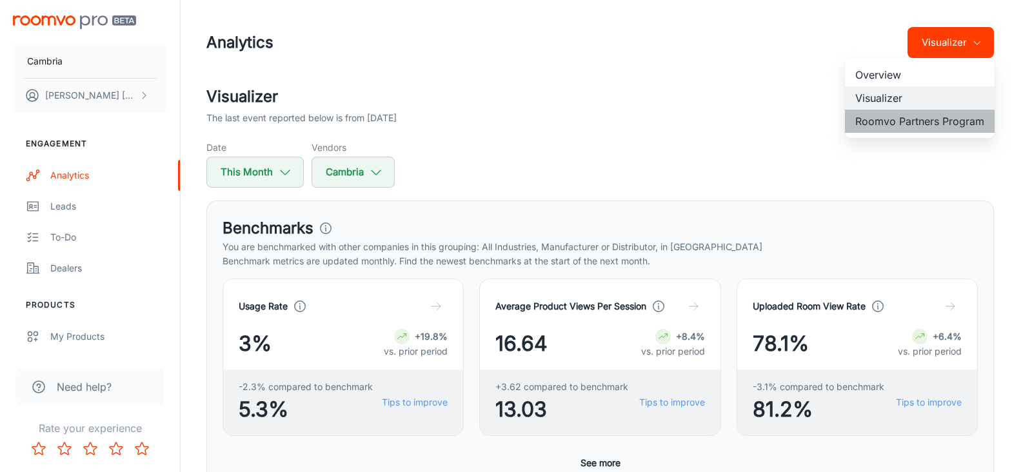
click at [919, 117] on li "Roomvo Partners Program" at bounding box center [920, 121] width 150 height 23
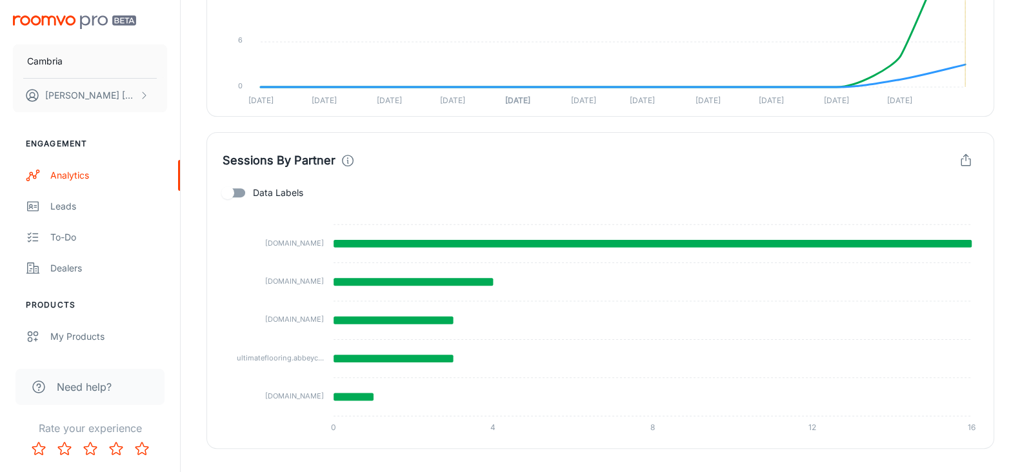
scroll to position [642, 0]
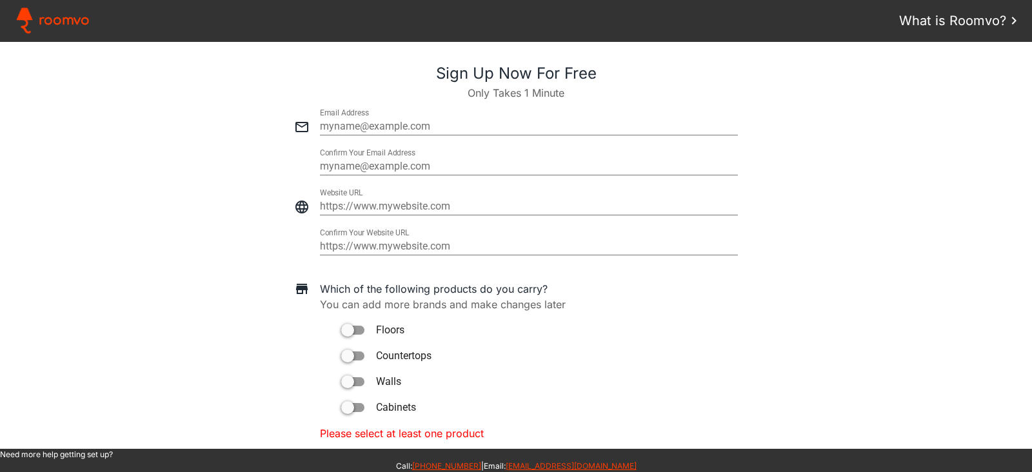
scroll to position [587, 0]
